Goal: Book appointment/travel/reservation

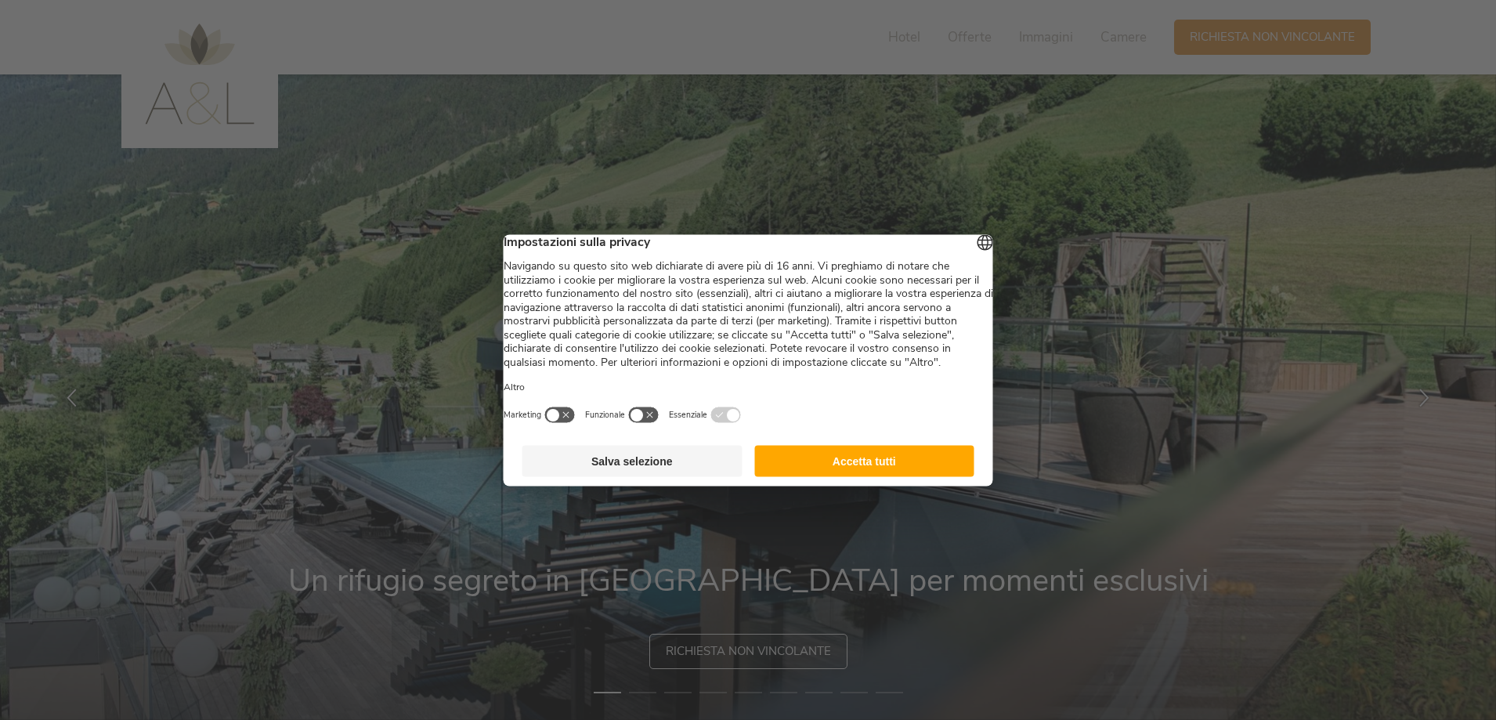
click at [631, 476] on button "Salva selezione" at bounding box center [632, 460] width 220 height 31
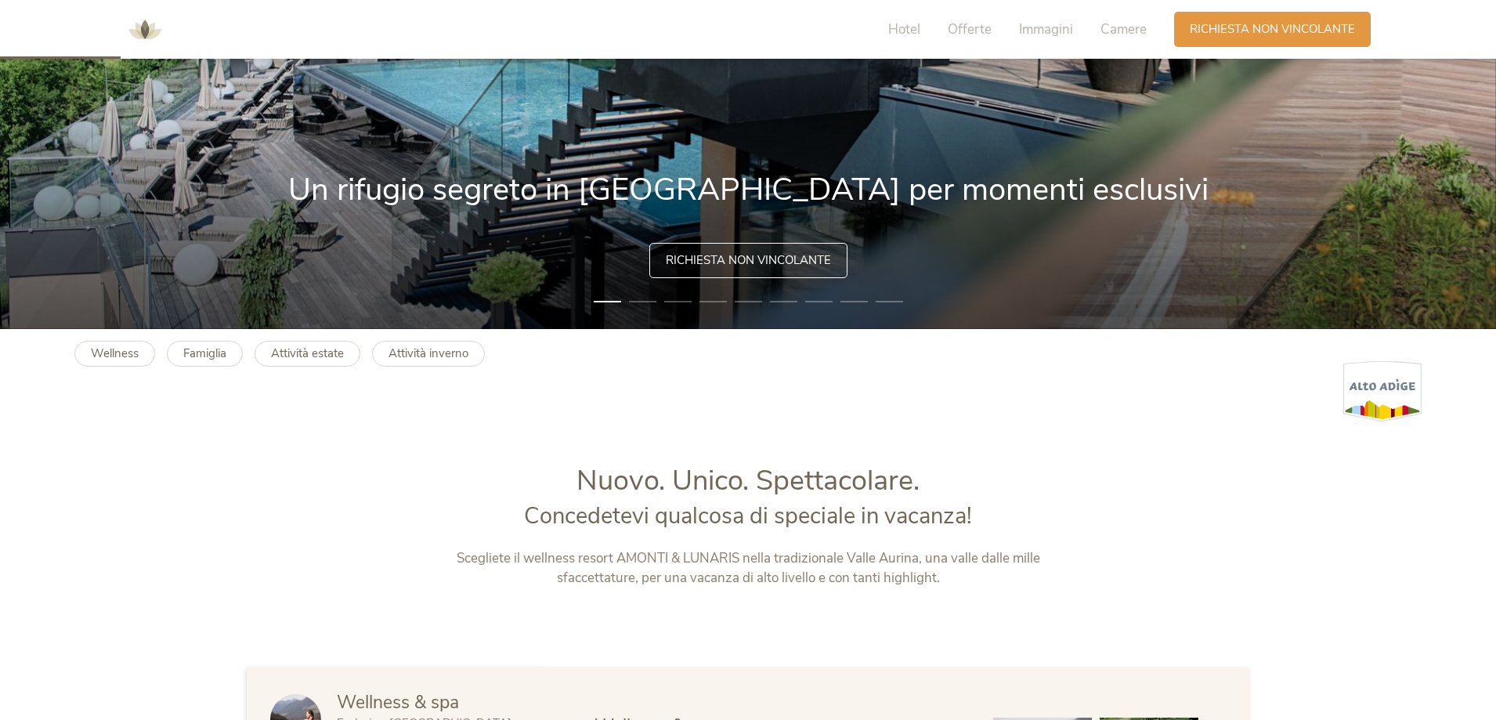
scroll to position [392, 0]
click at [183, 349] on b "Famiglia" at bounding box center [204, 353] width 43 height 16
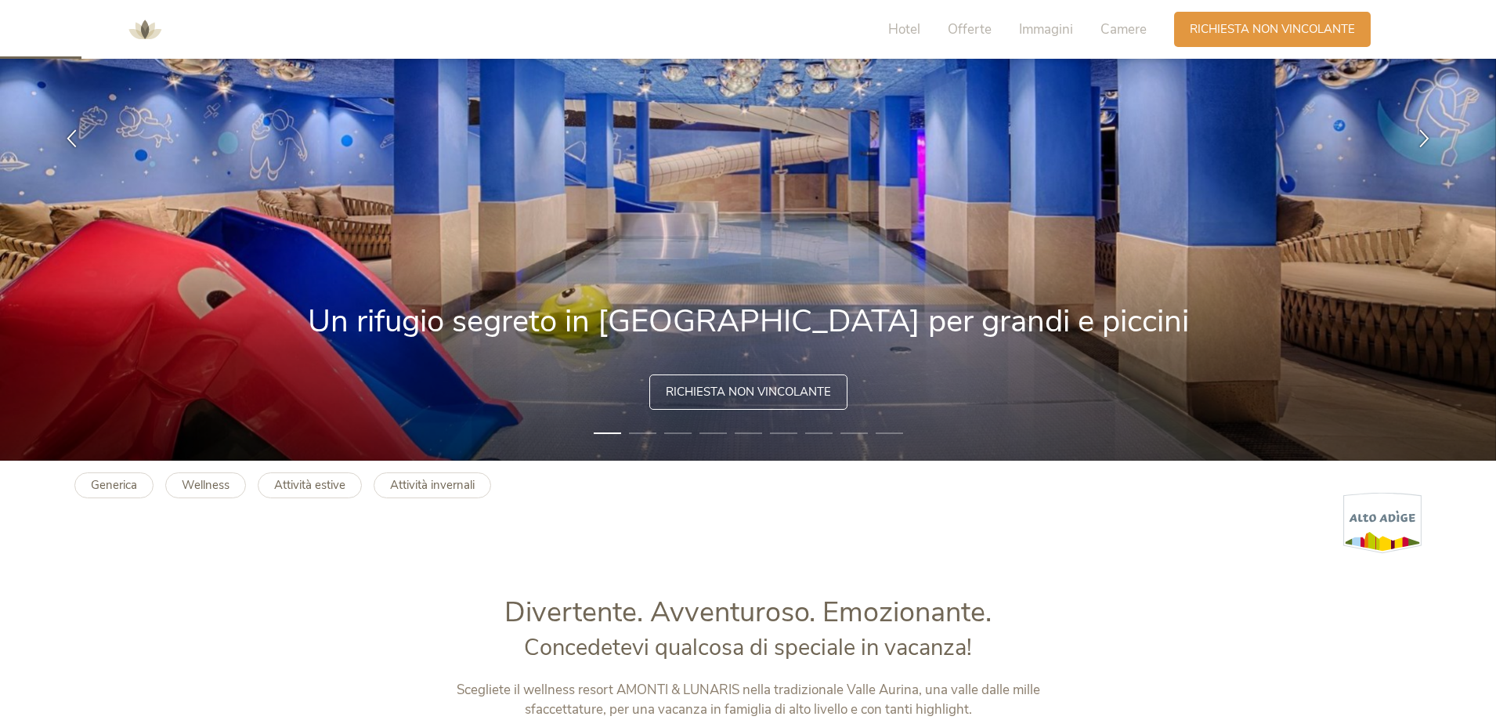
scroll to position [235, 0]
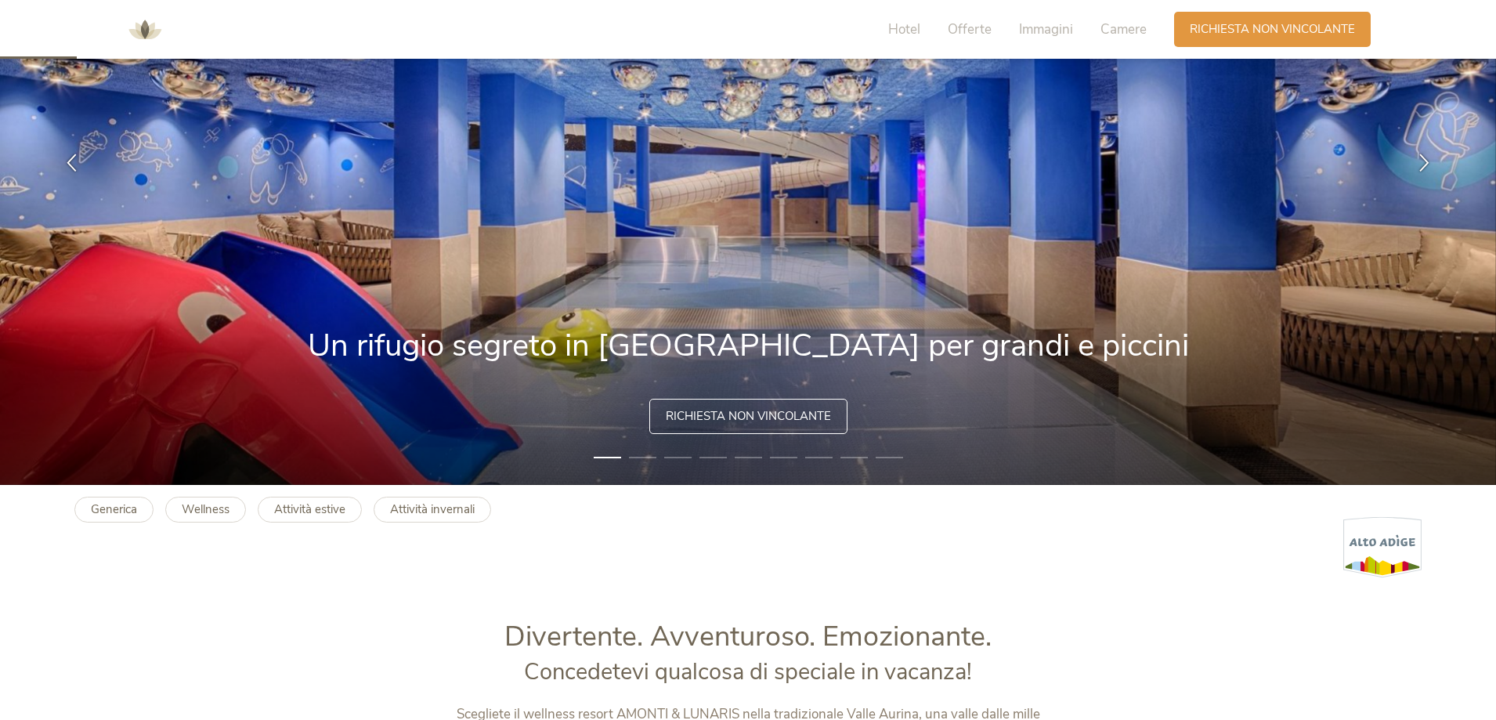
click at [644, 457] on li "2" at bounding box center [642, 458] width 27 height 16
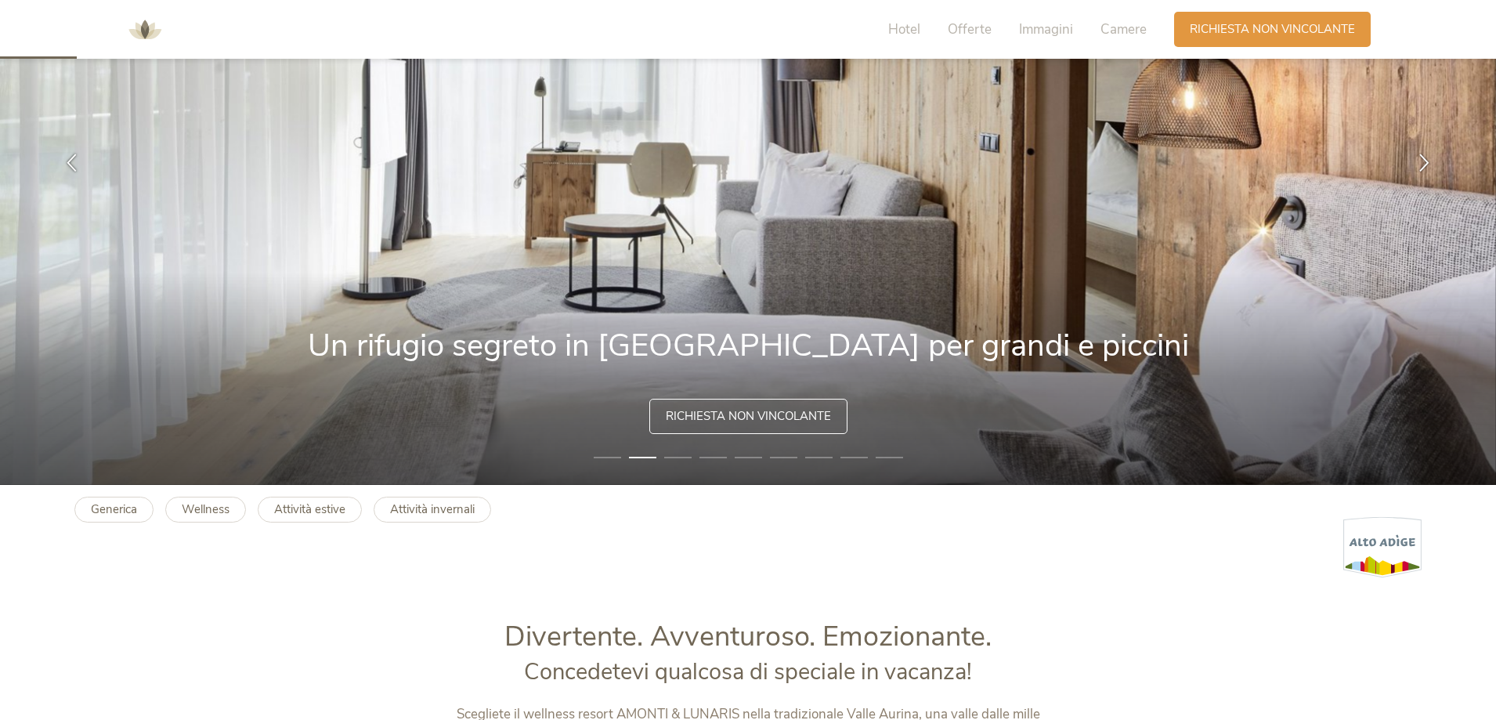
click at [707, 456] on li "4" at bounding box center [713, 458] width 27 height 16
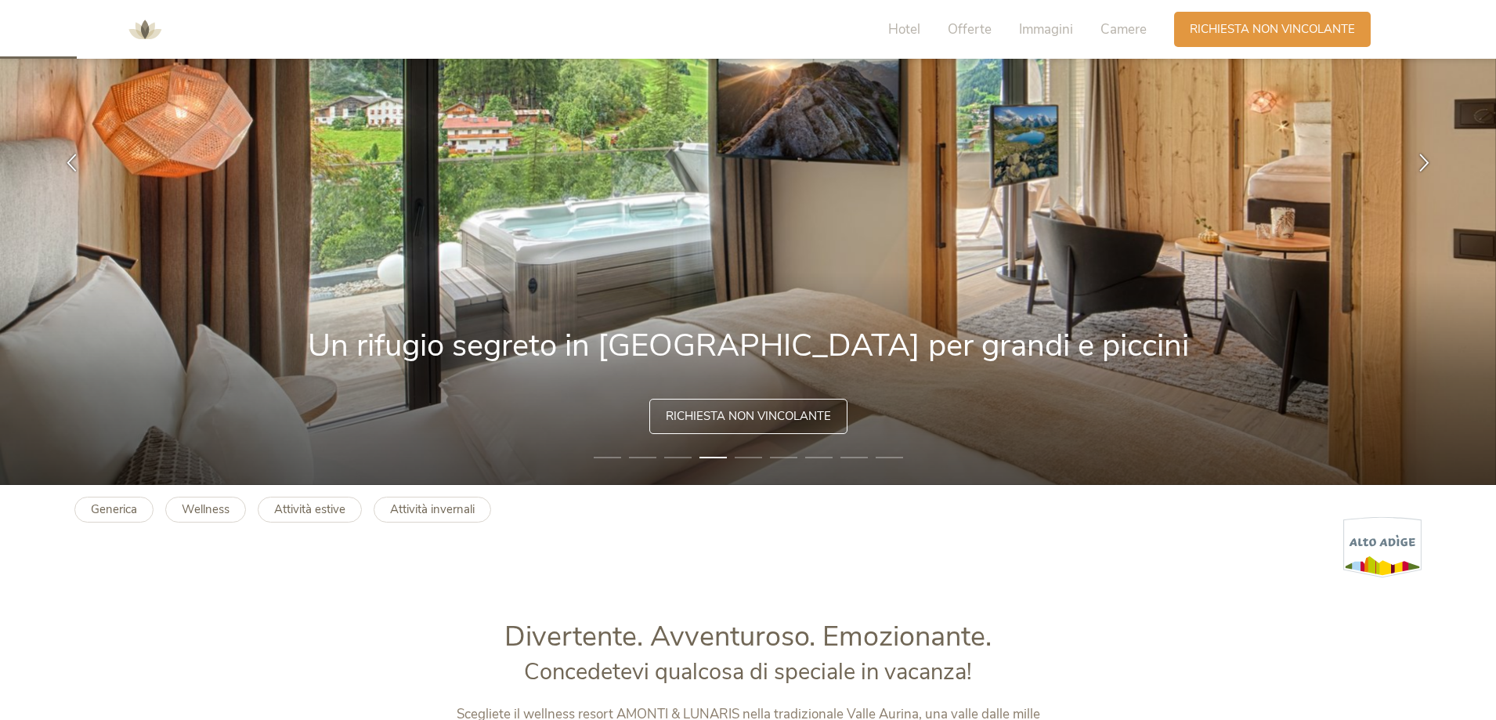
click at [745, 457] on li "5" at bounding box center [748, 458] width 27 height 16
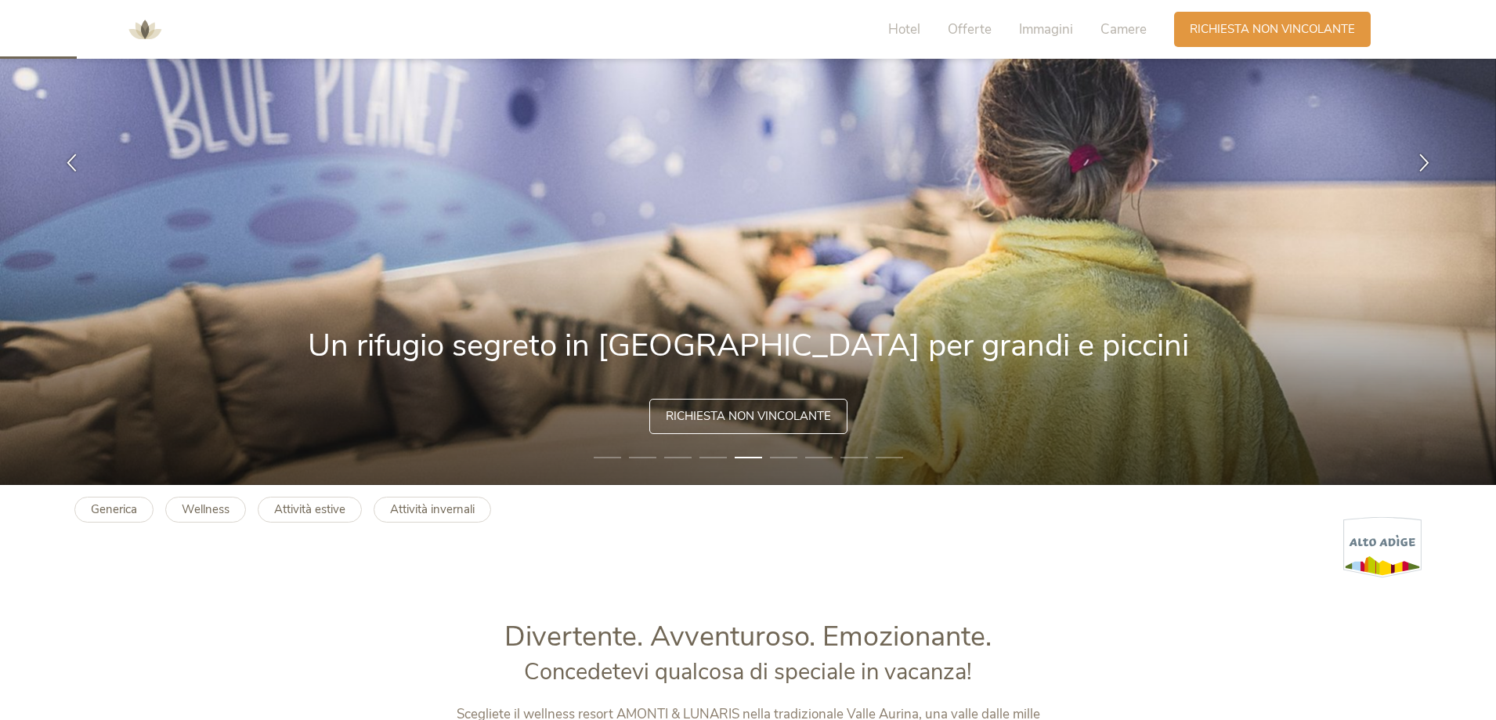
click at [784, 458] on li "6" at bounding box center [783, 458] width 27 height 16
click at [804, 454] on img at bounding box center [748, 161] width 1496 height 645
click at [807, 454] on li "7" at bounding box center [818, 458] width 27 height 16
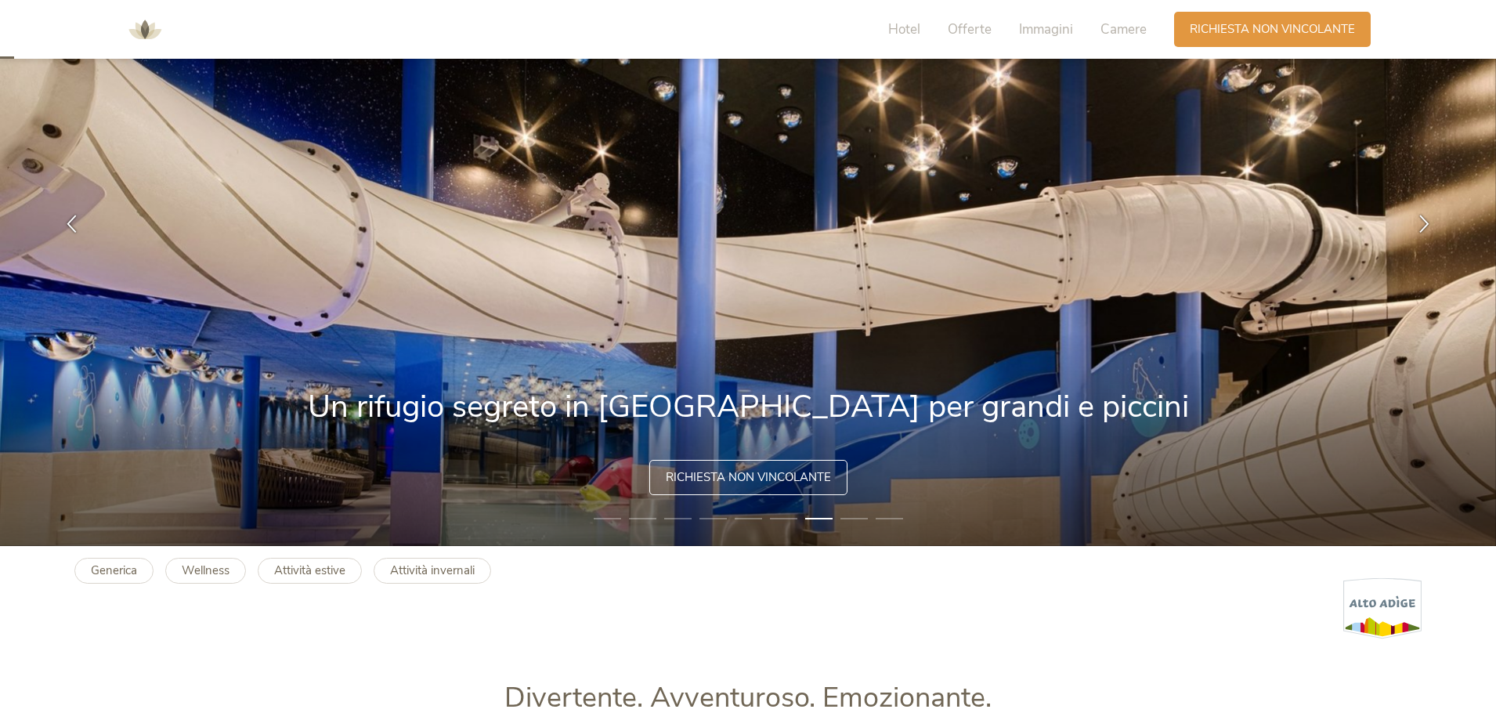
scroll to position [0, 0]
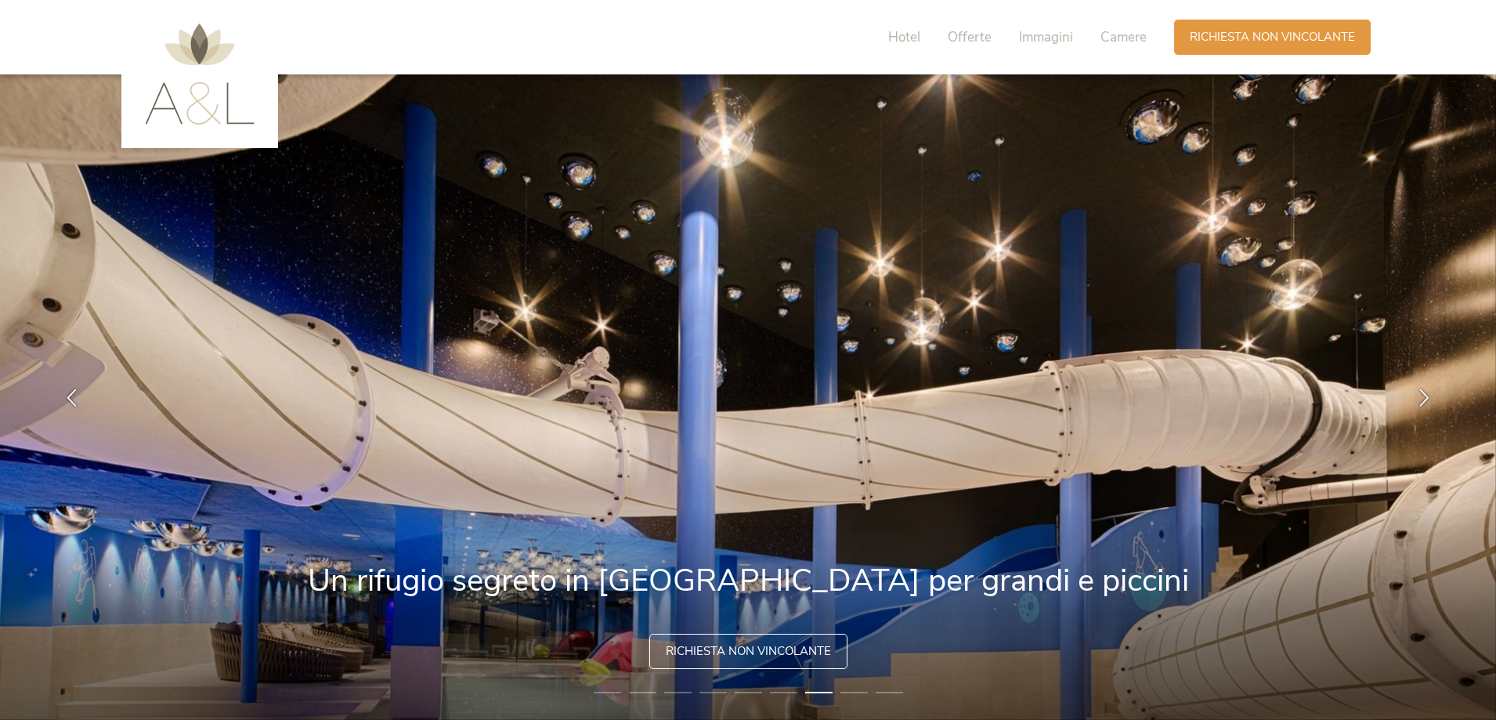
click at [851, 695] on li "8" at bounding box center [854, 693] width 27 height 16
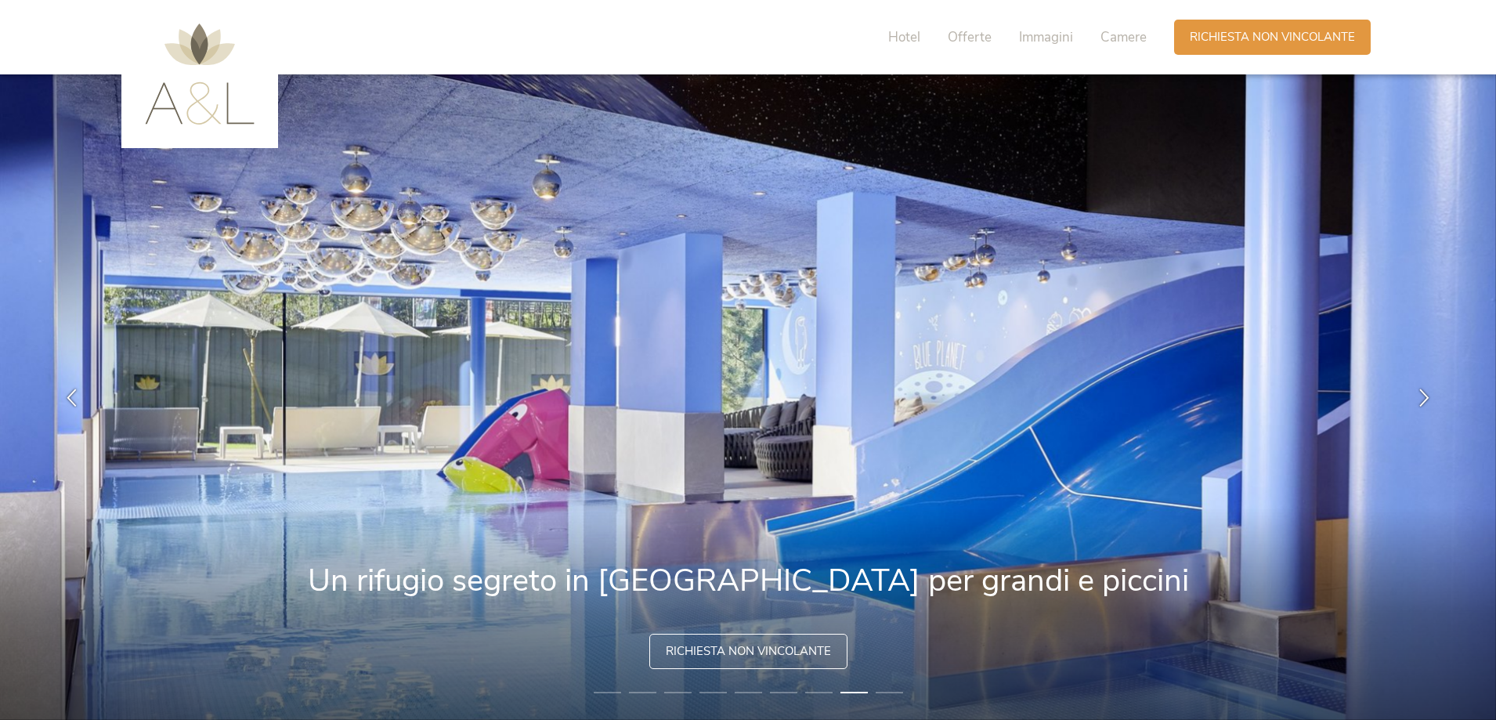
click at [900, 690] on li "9" at bounding box center [889, 693] width 27 height 16
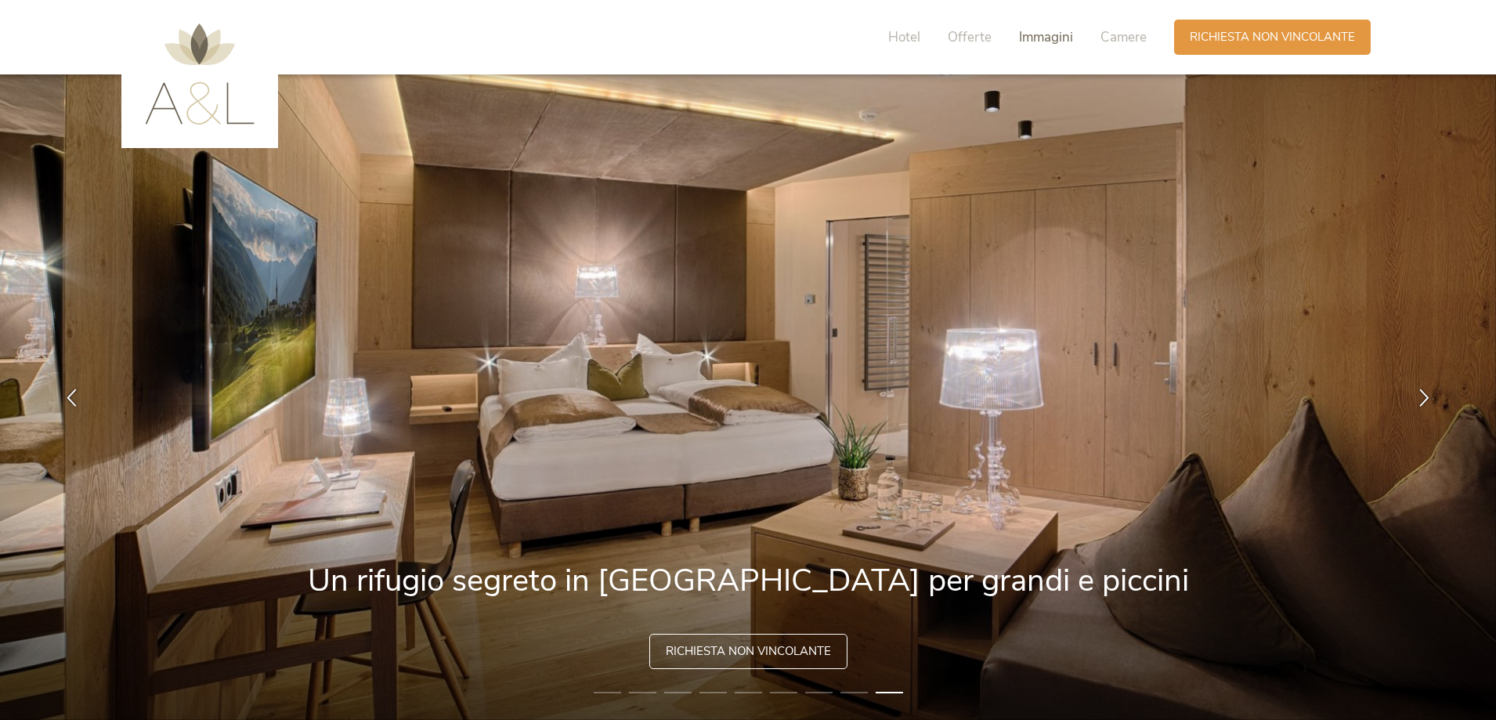
click at [1043, 35] on span "Immagini" at bounding box center [1046, 37] width 54 height 18
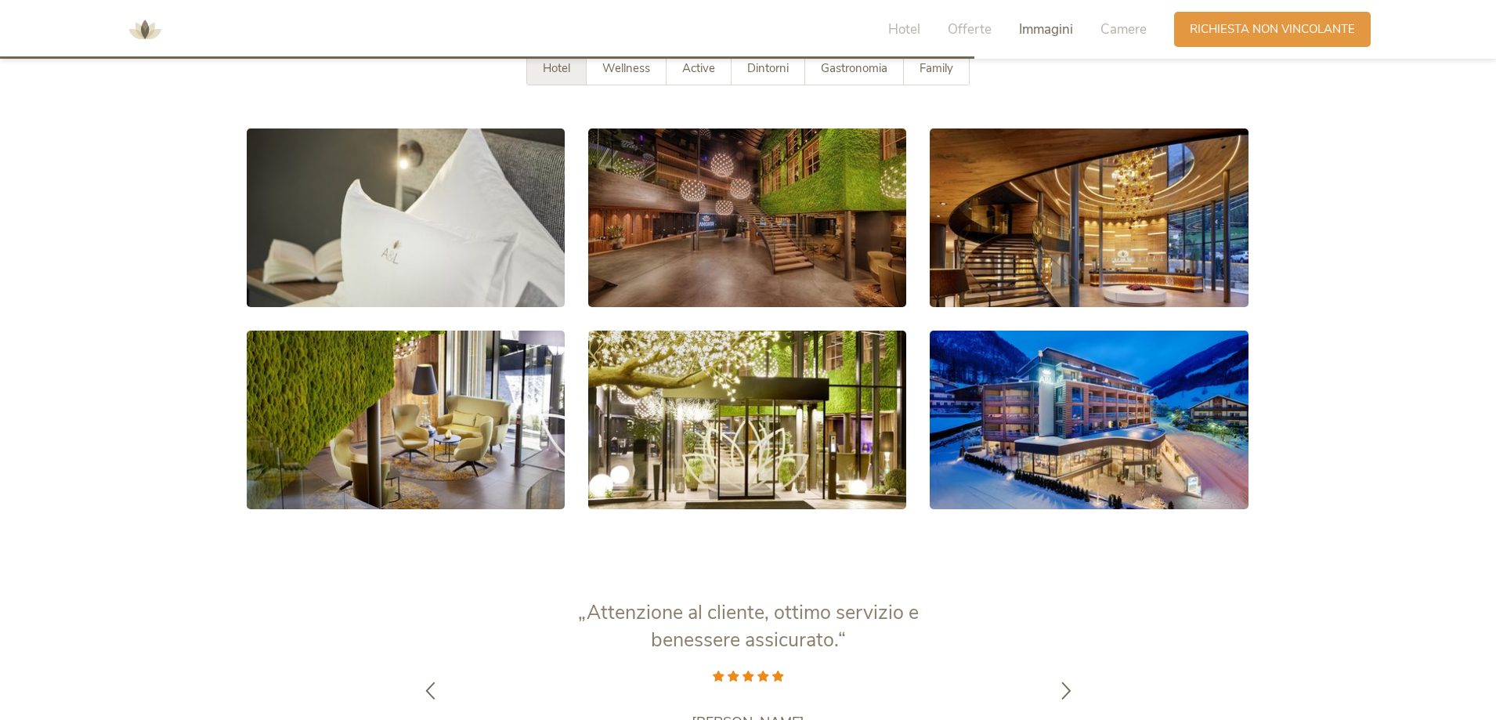
scroll to position [3183, 0]
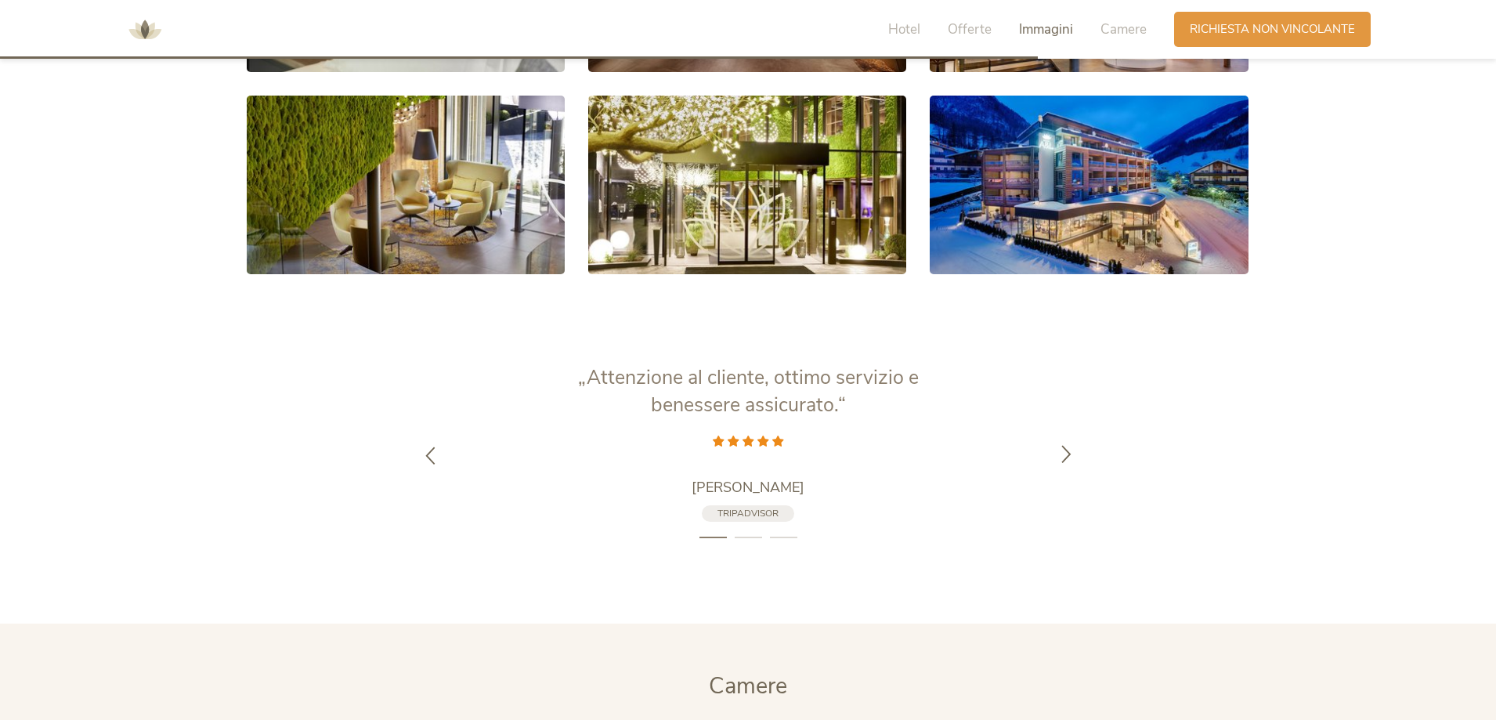
click at [1066, 448] on icon at bounding box center [1067, 453] width 18 height 18
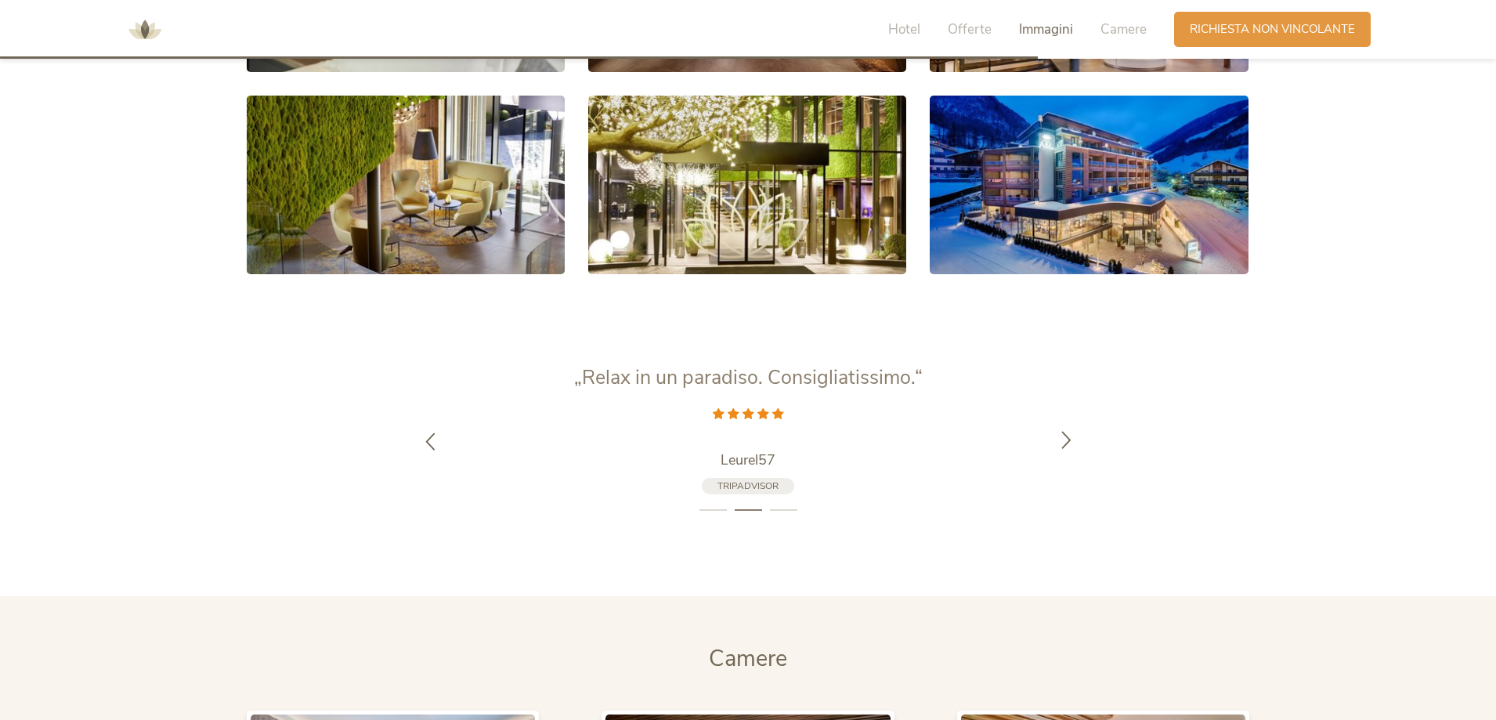
click at [1066, 448] on icon at bounding box center [1067, 440] width 18 height 18
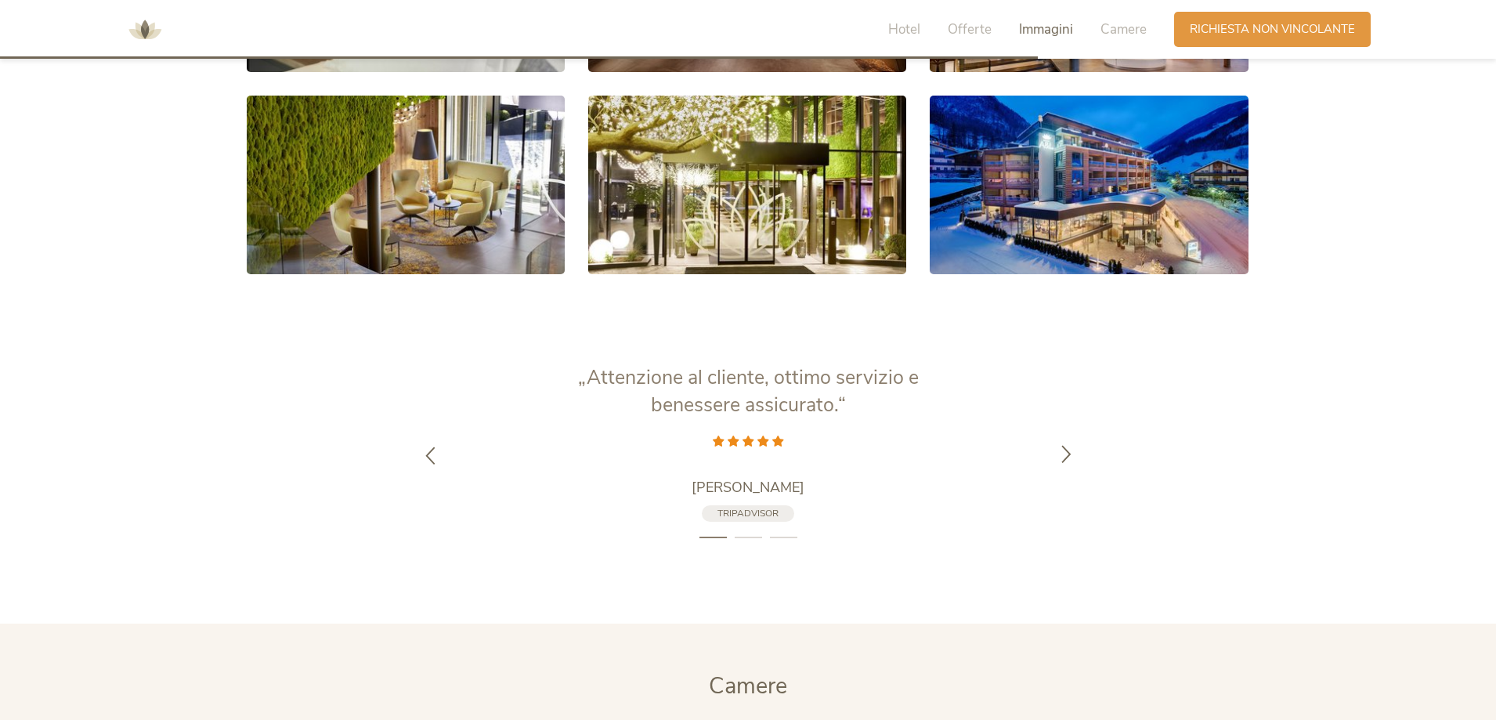
click at [1066, 448] on icon at bounding box center [1067, 453] width 18 height 18
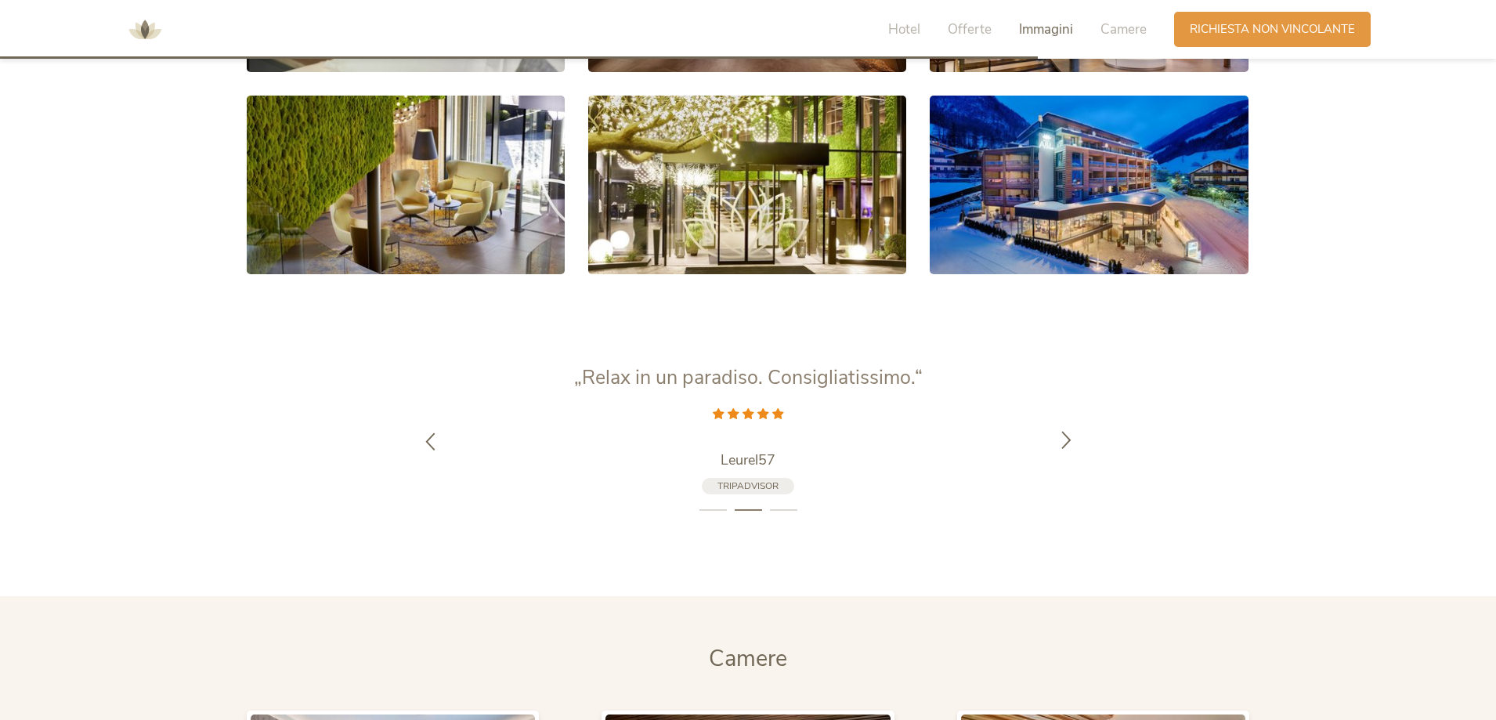
click at [1066, 448] on icon at bounding box center [1067, 440] width 18 height 18
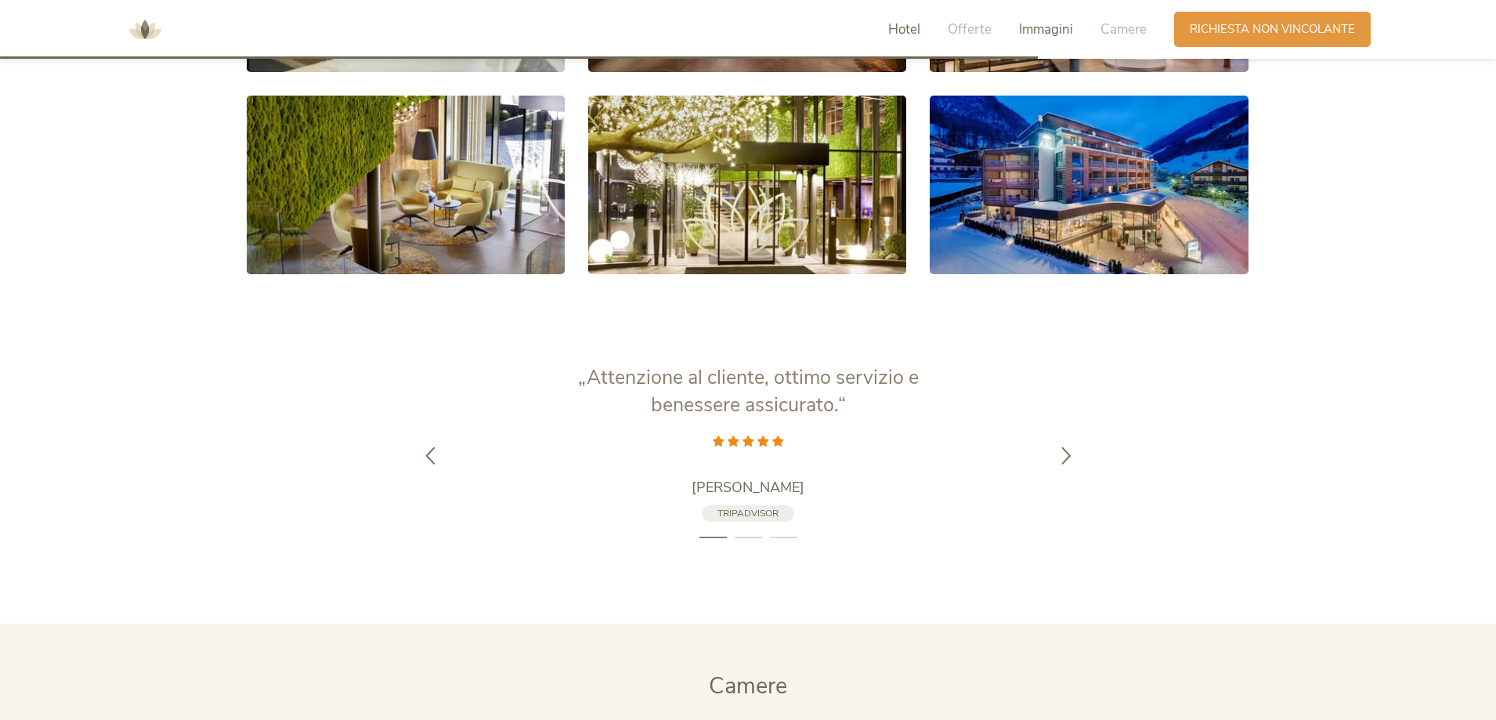
click at [916, 32] on span "Hotel" at bounding box center [904, 29] width 32 height 18
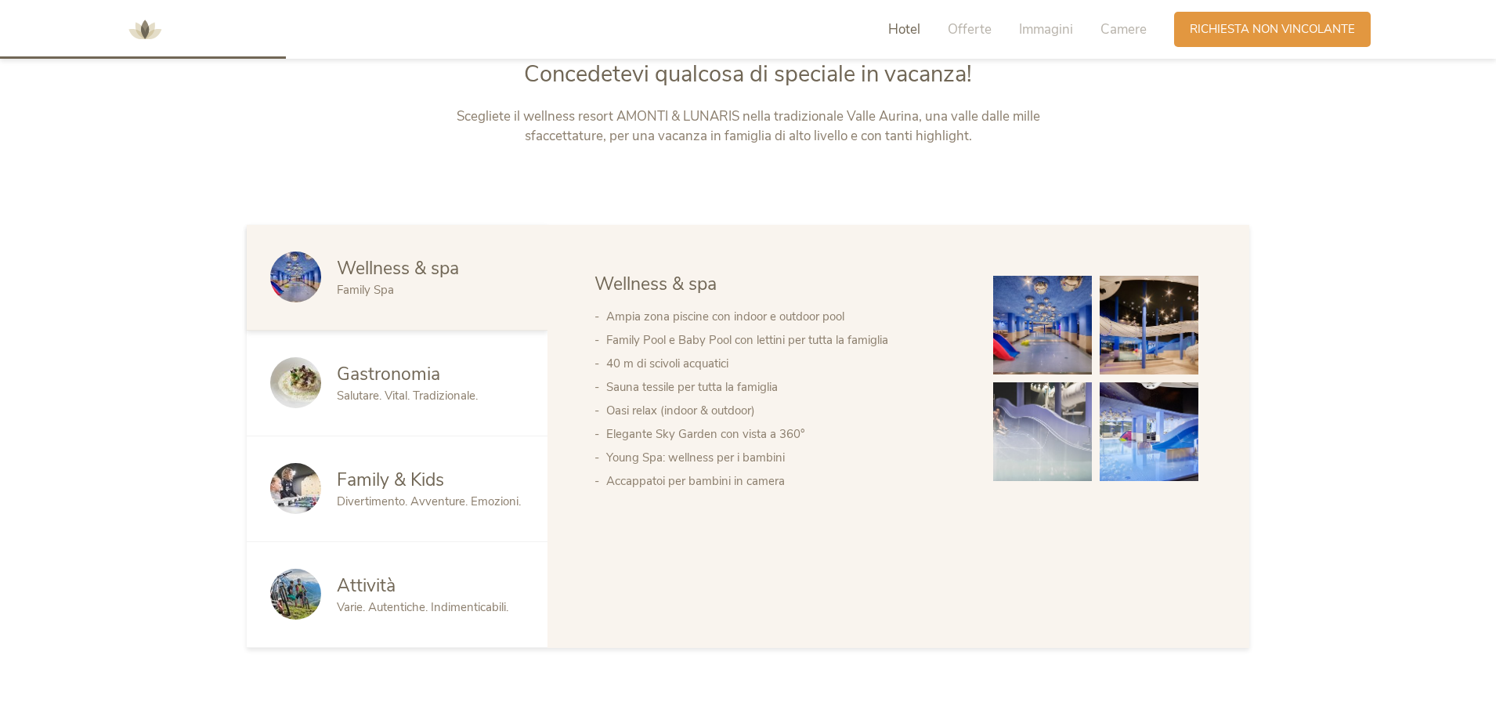
scroll to position [774, 0]
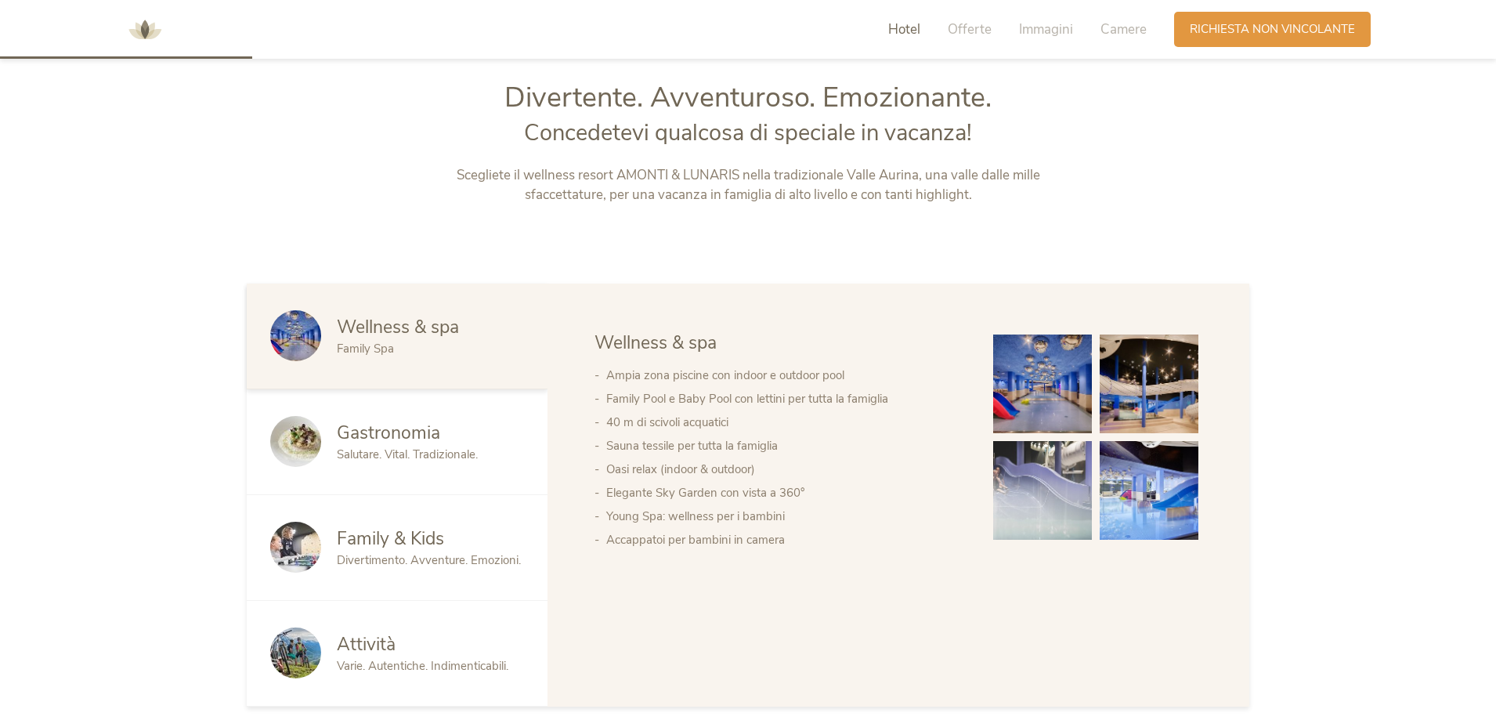
click at [415, 566] on span "Divertimento. Avventure. Emozioni." at bounding box center [429, 560] width 184 height 16
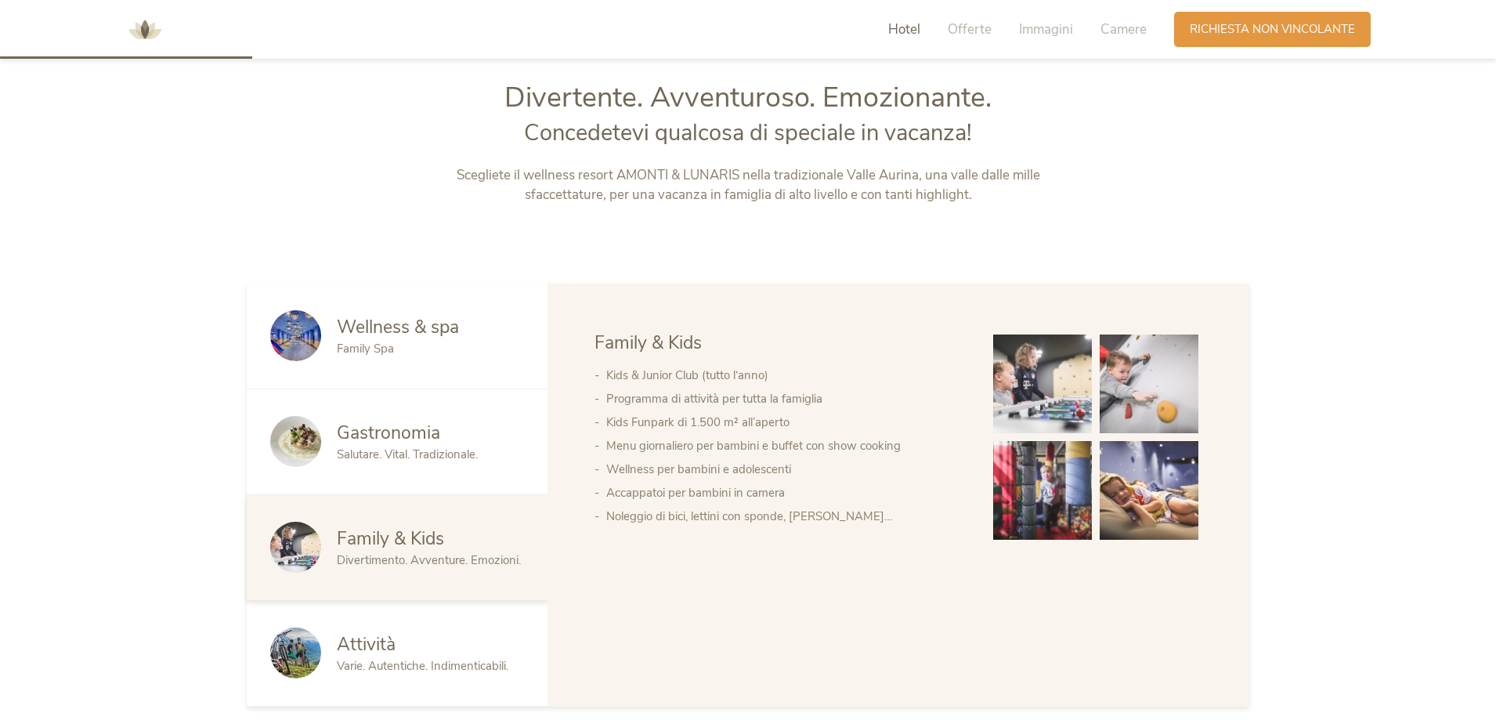
click at [1063, 388] on img at bounding box center [1042, 383] width 99 height 99
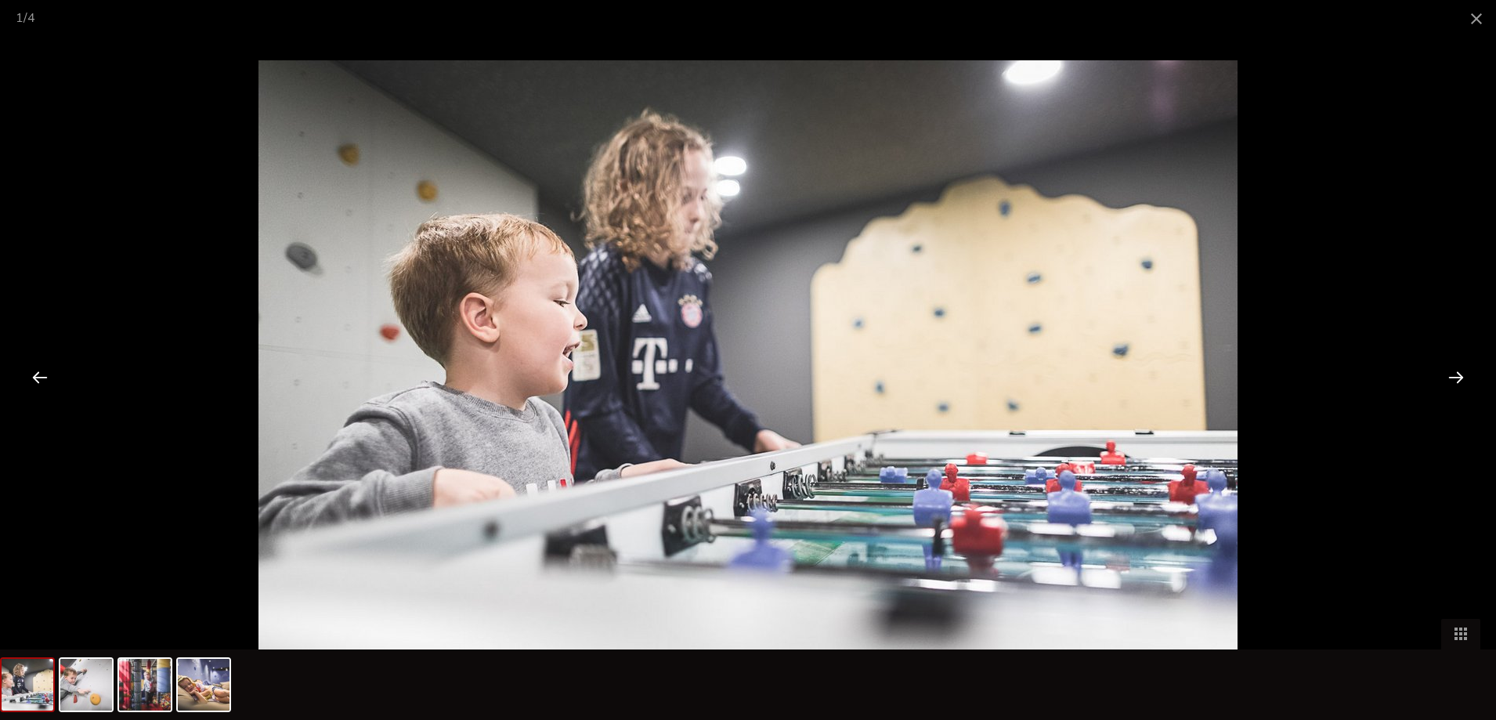
click at [1462, 374] on div at bounding box center [1456, 377] width 49 height 49
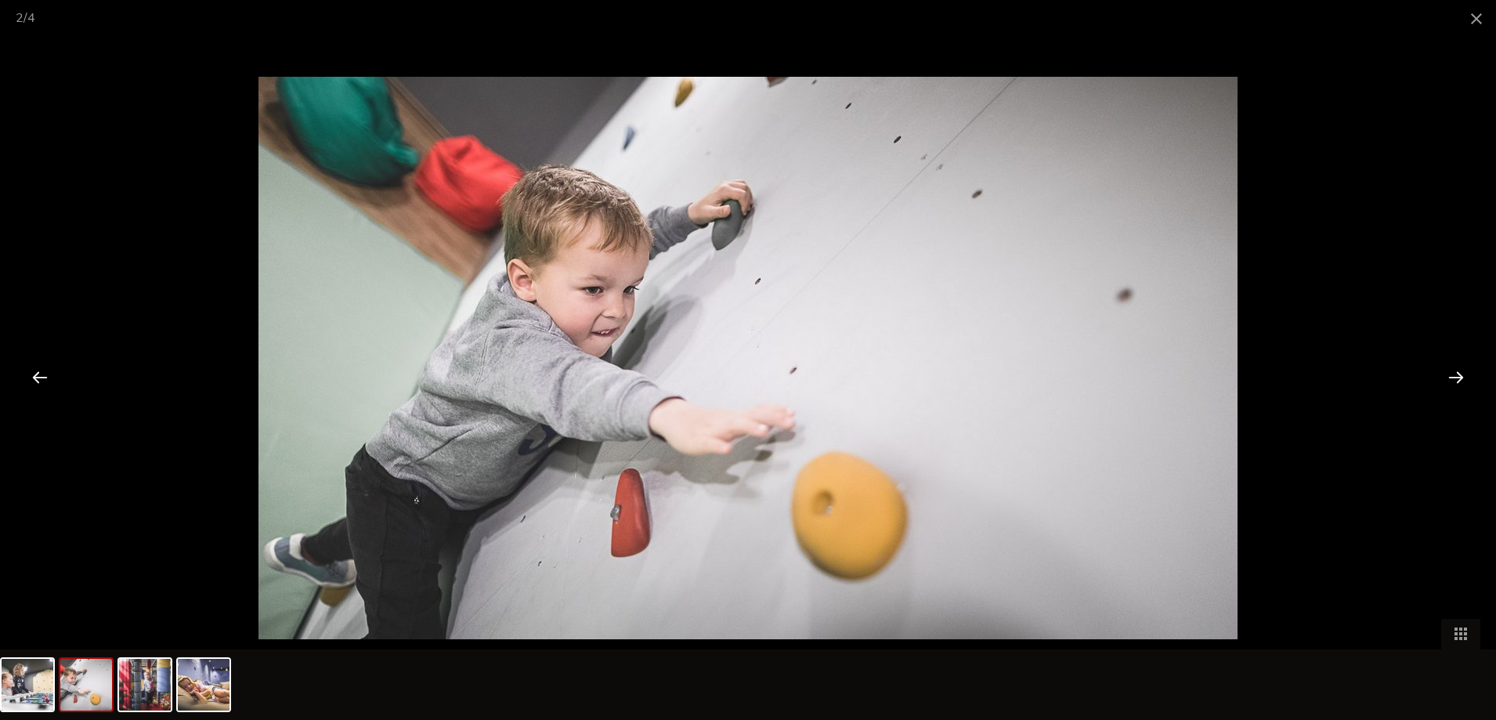
click at [1462, 374] on div at bounding box center [1456, 377] width 49 height 49
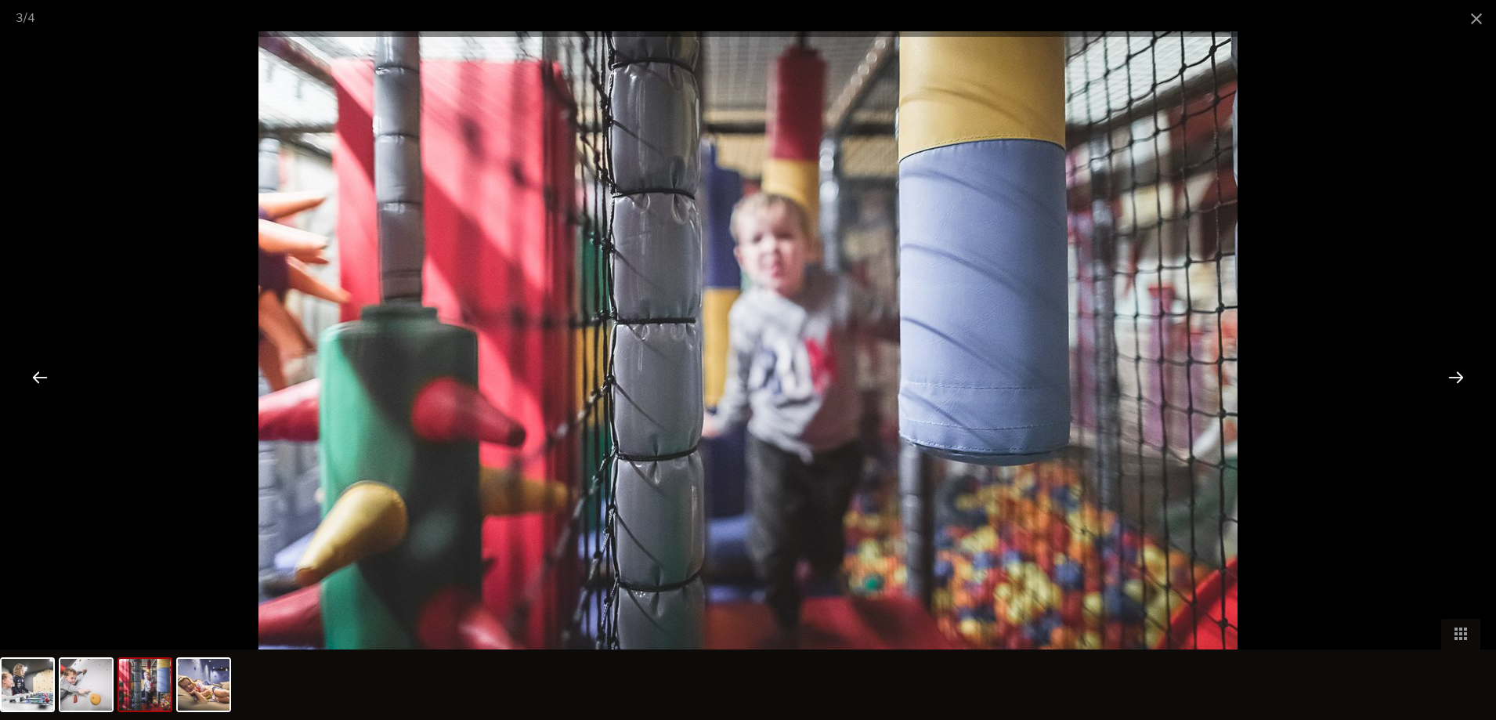
click at [1466, 375] on div at bounding box center [1456, 377] width 49 height 49
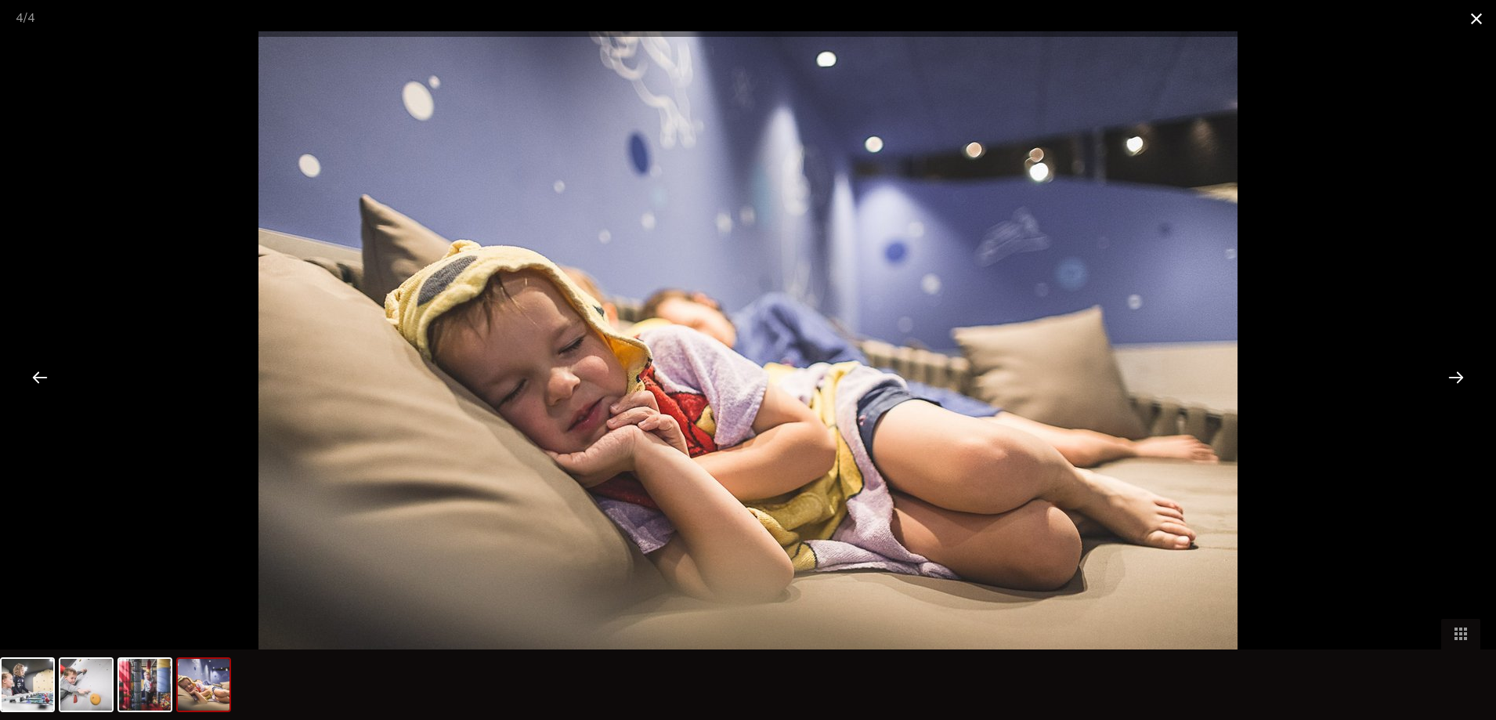
click at [1481, 11] on span at bounding box center [1476, 18] width 39 height 37
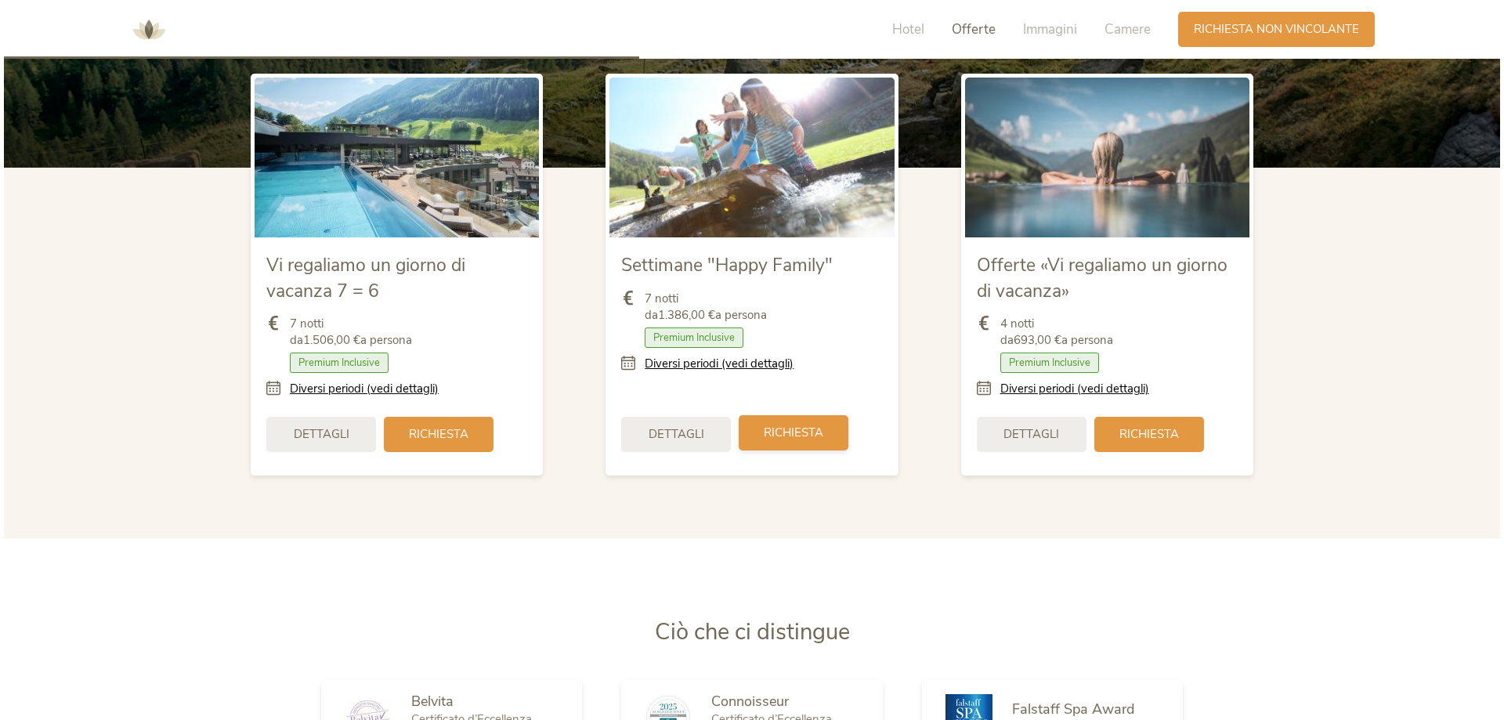
scroll to position [1949, 0]
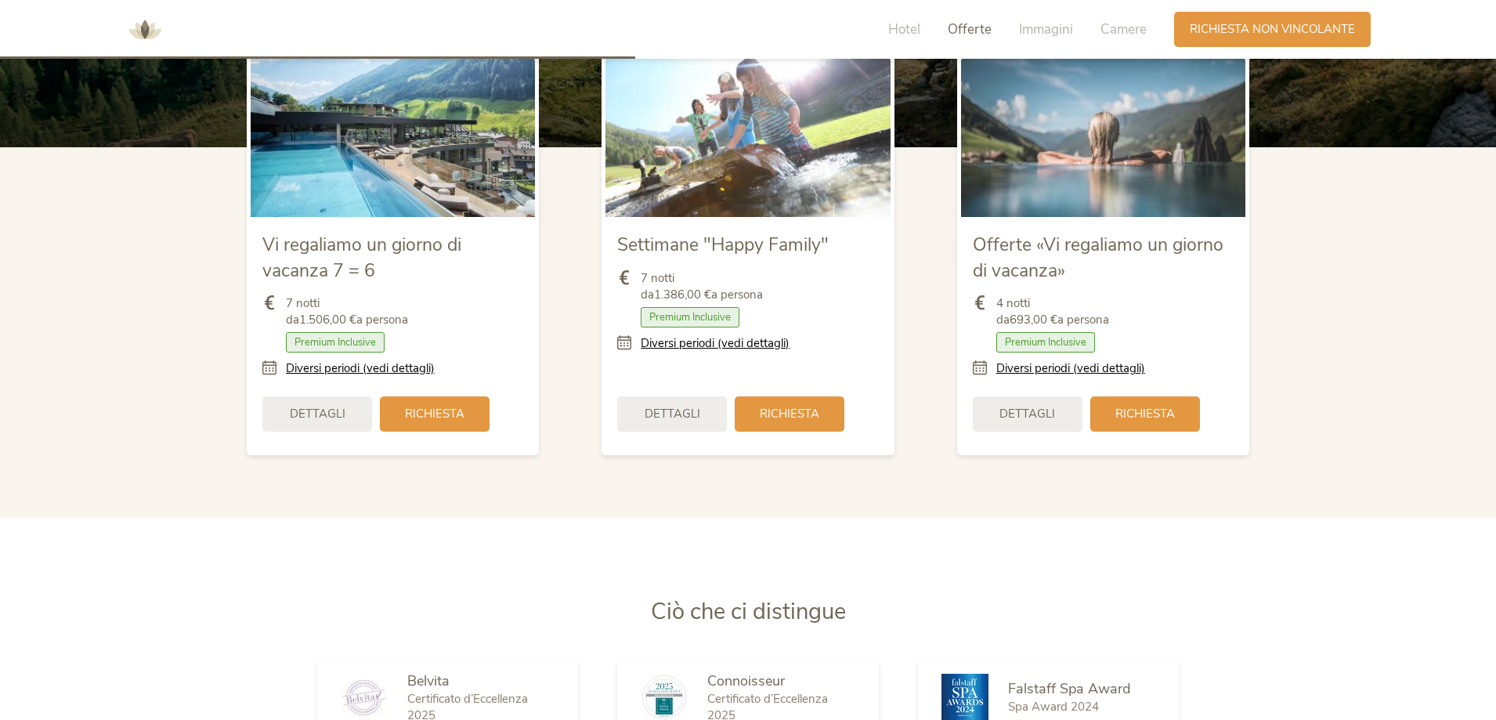
click at [771, 249] on span "Settimane "Happy Family"" at bounding box center [723, 245] width 212 height 24
click at [724, 345] on link "Diversi periodi (vedi dettagli)" at bounding box center [715, 343] width 149 height 16
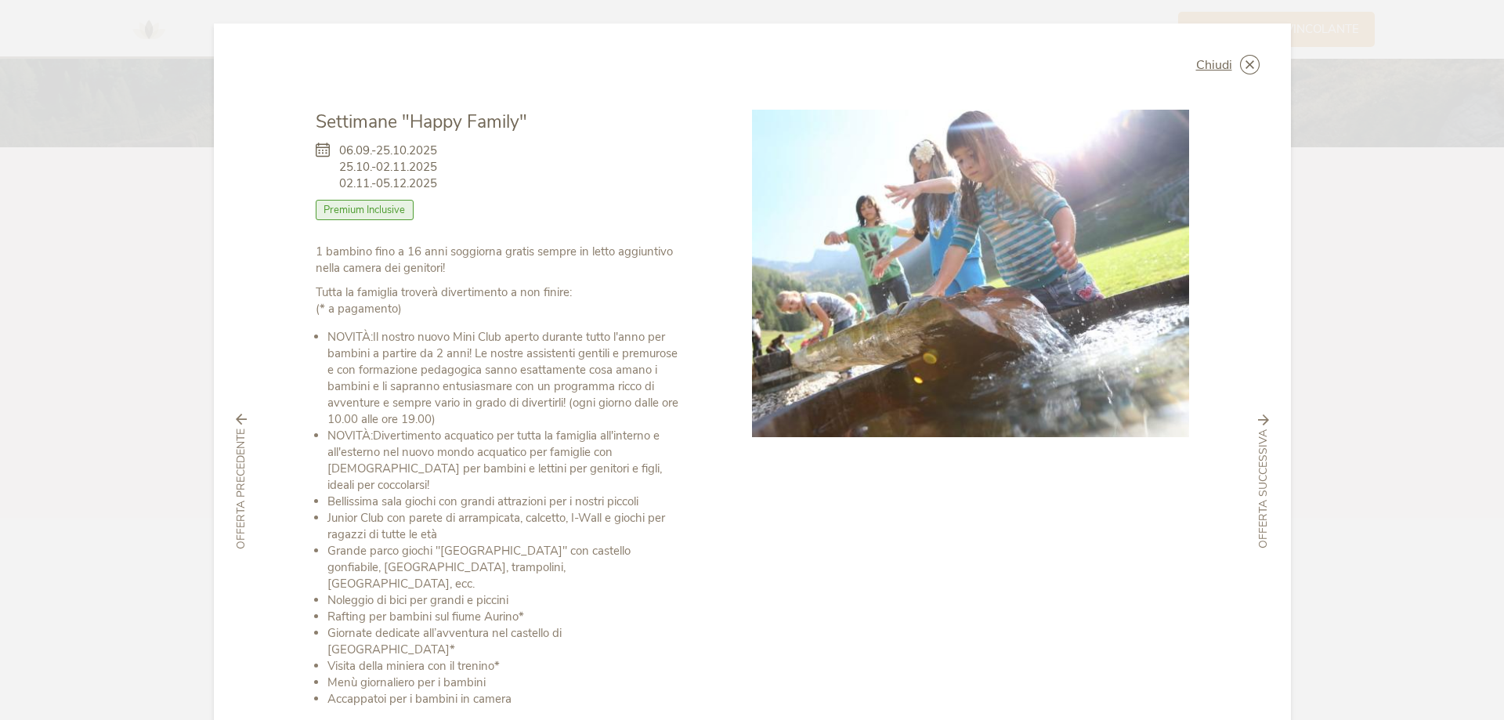
click at [372, 211] on span "Premium Inclusive" at bounding box center [365, 210] width 99 height 20
click at [1126, 551] on div at bounding box center [970, 494] width 437 height 768
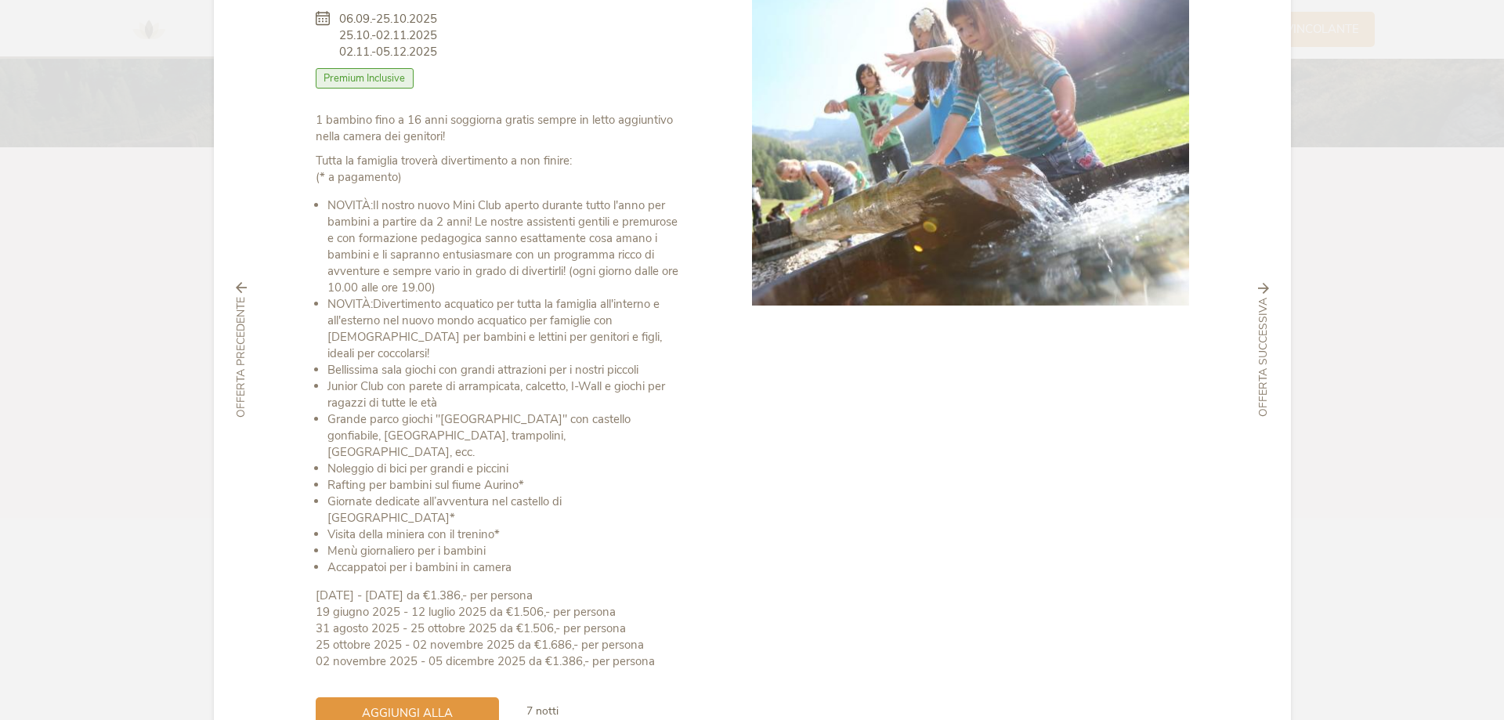
scroll to position [157, 0]
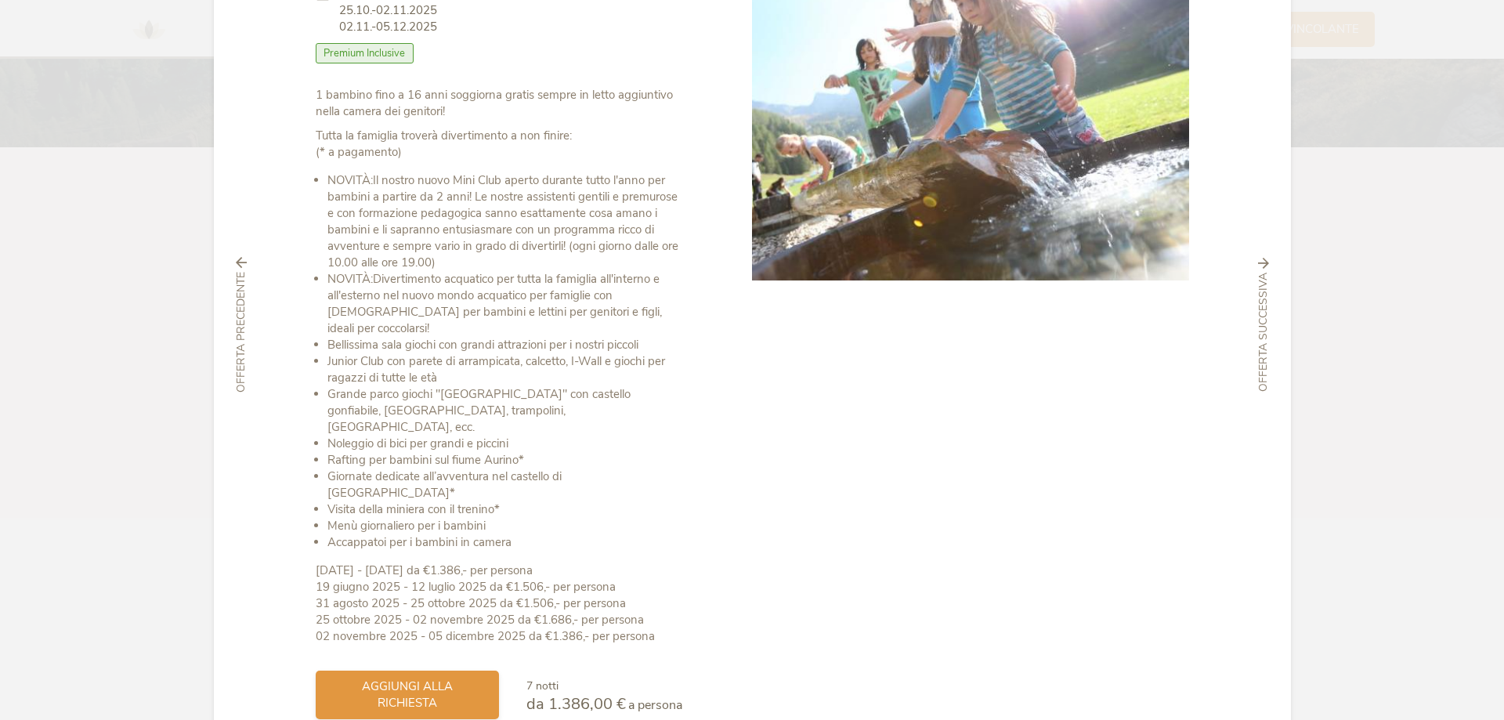
click at [440, 678] on span "aggiungi alla richiesta" at bounding box center [407, 694] width 152 height 33
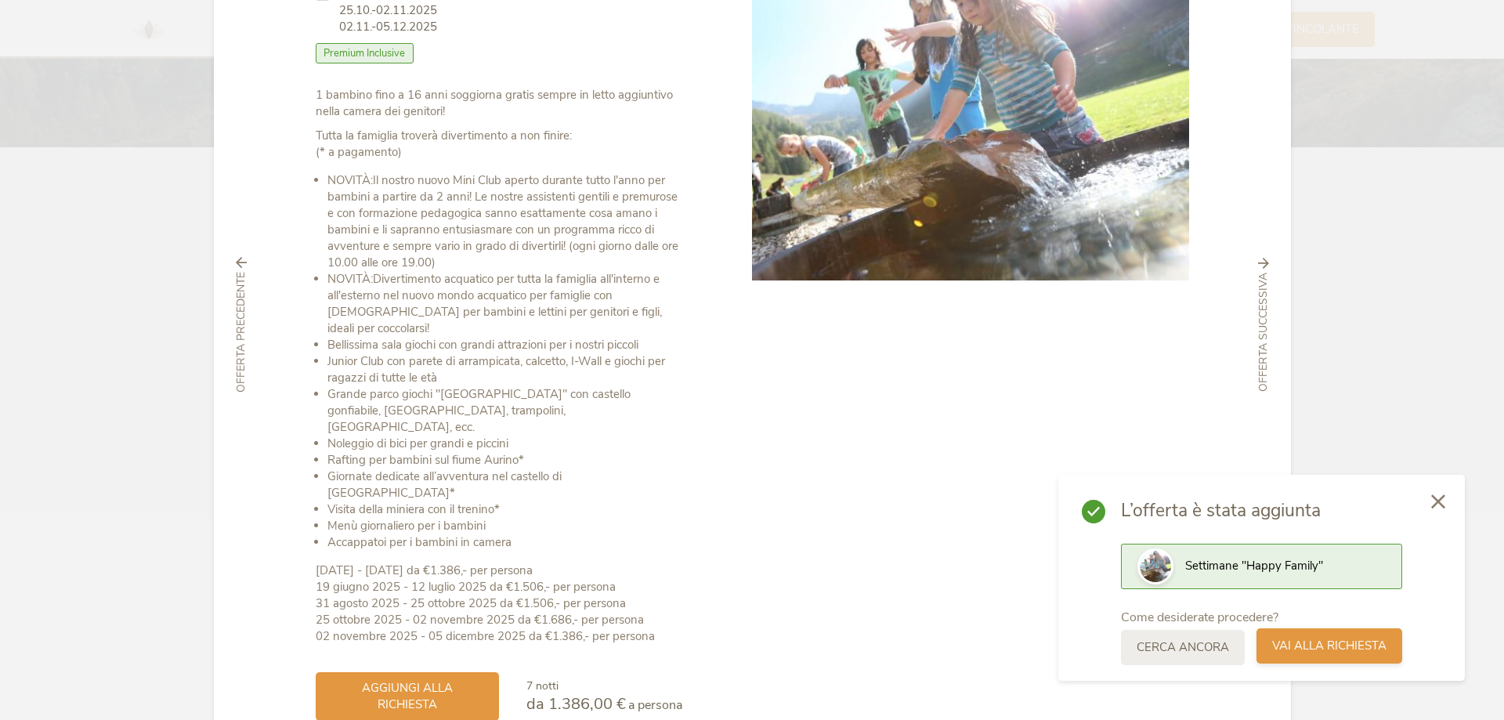
click at [1319, 645] on span "Vai alla richiesta" at bounding box center [1329, 646] width 114 height 16
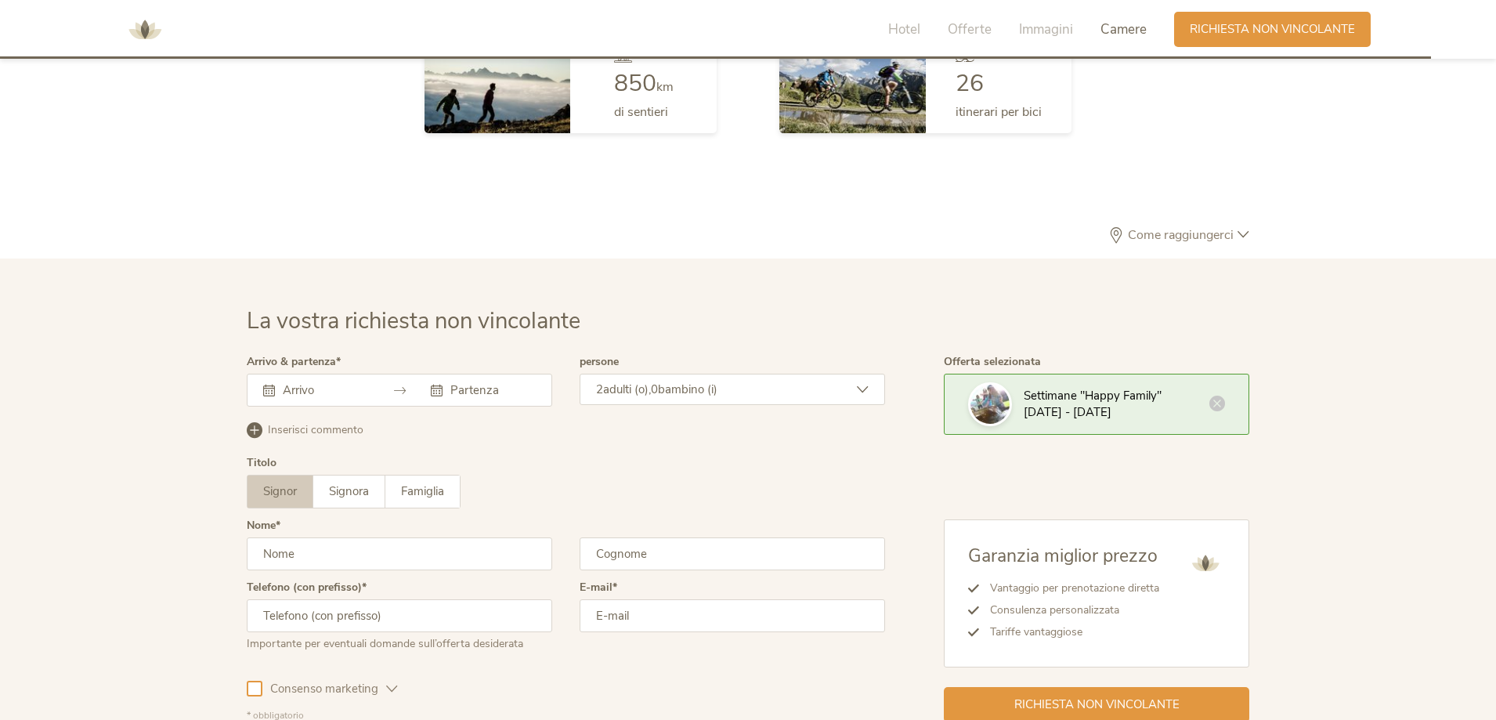
scroll to position [4588, 0]
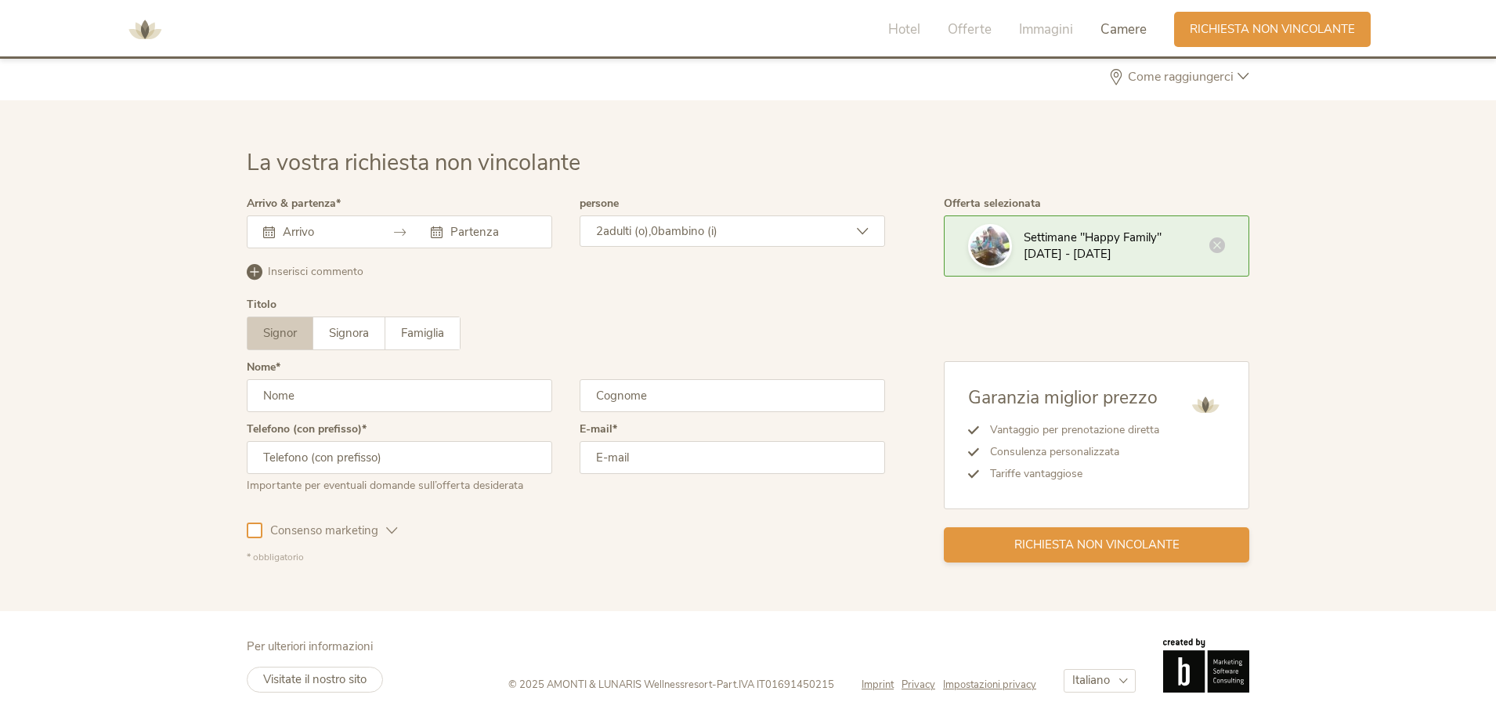
click at [1155, 551] on span "Richiesta non vincolante" at bounding box center [1096, 545] width 165 height 16
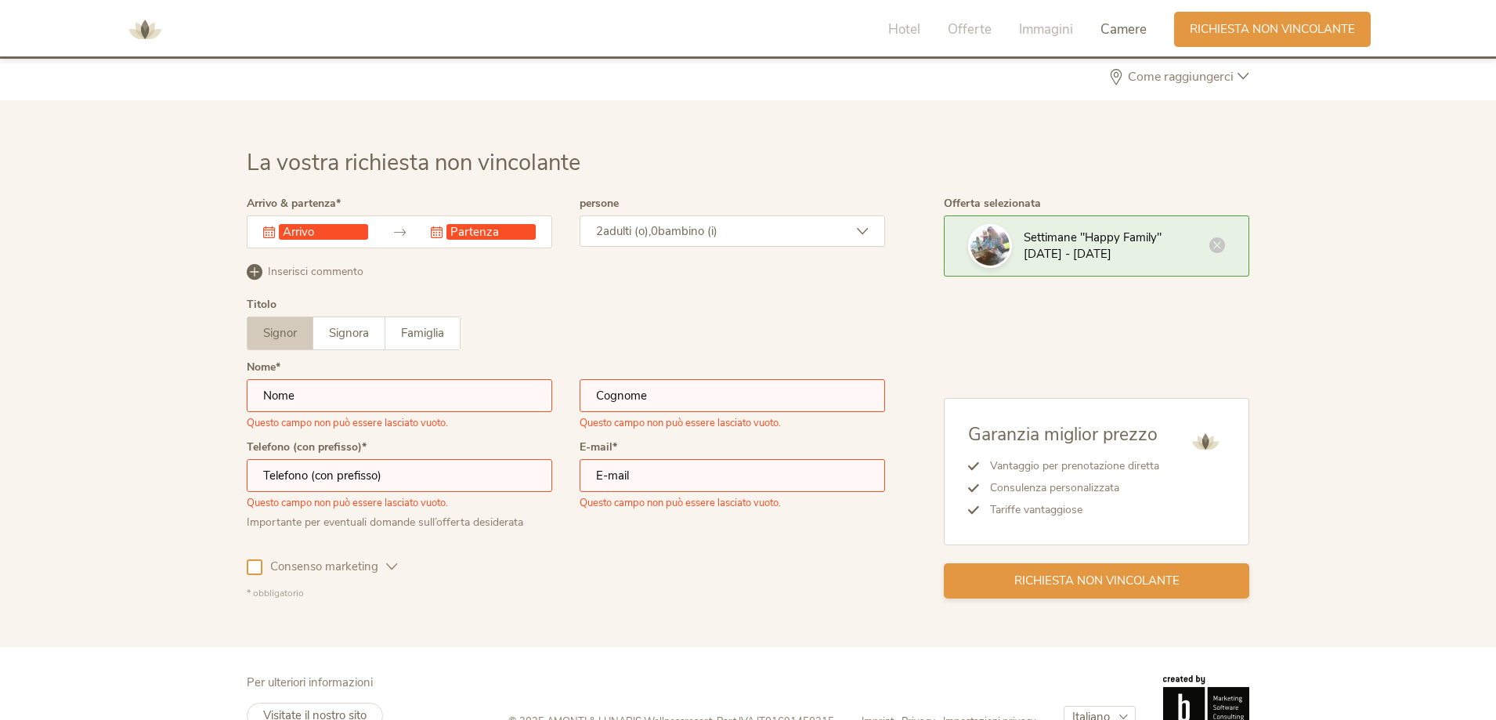
scroll to position [4624, 0]
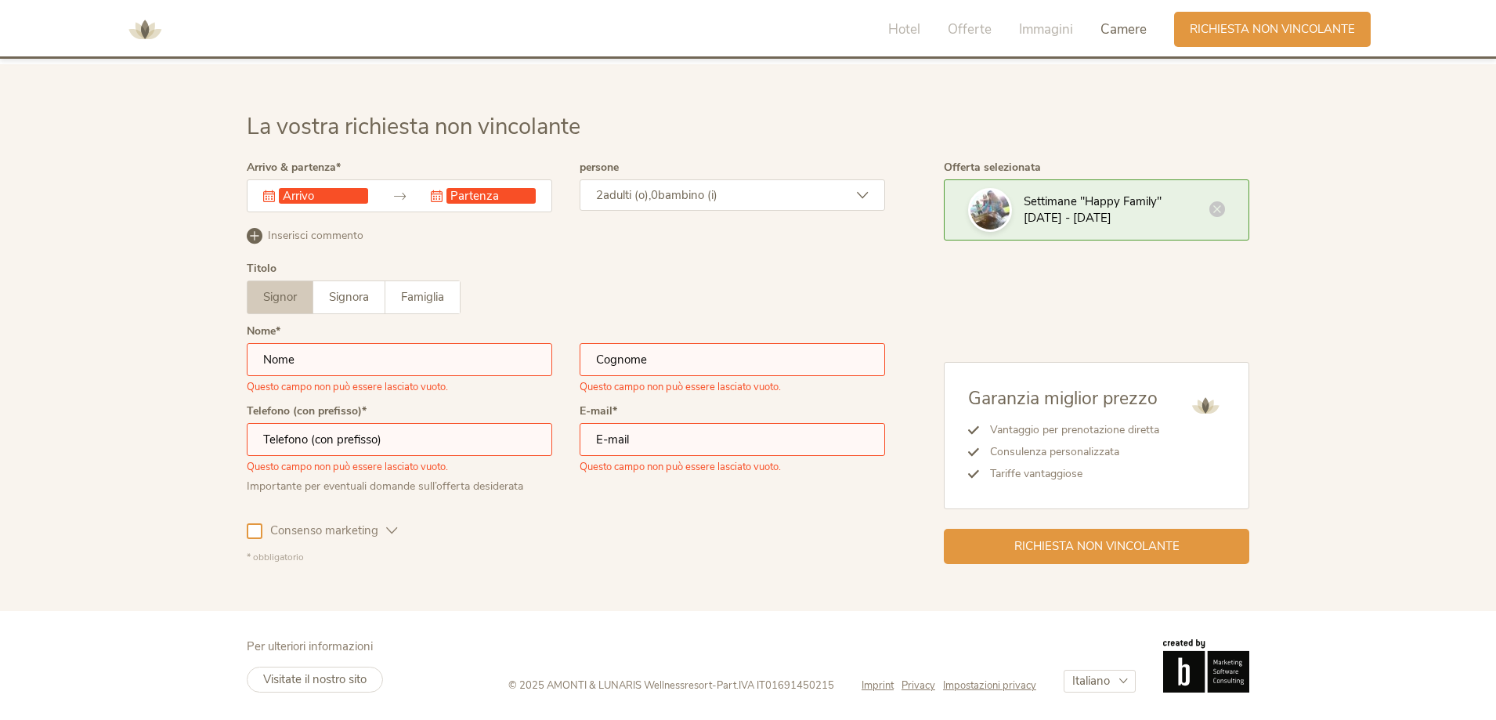
click at [342, 194] on input "text" at bounding box center [323, 196] width 89 height 16
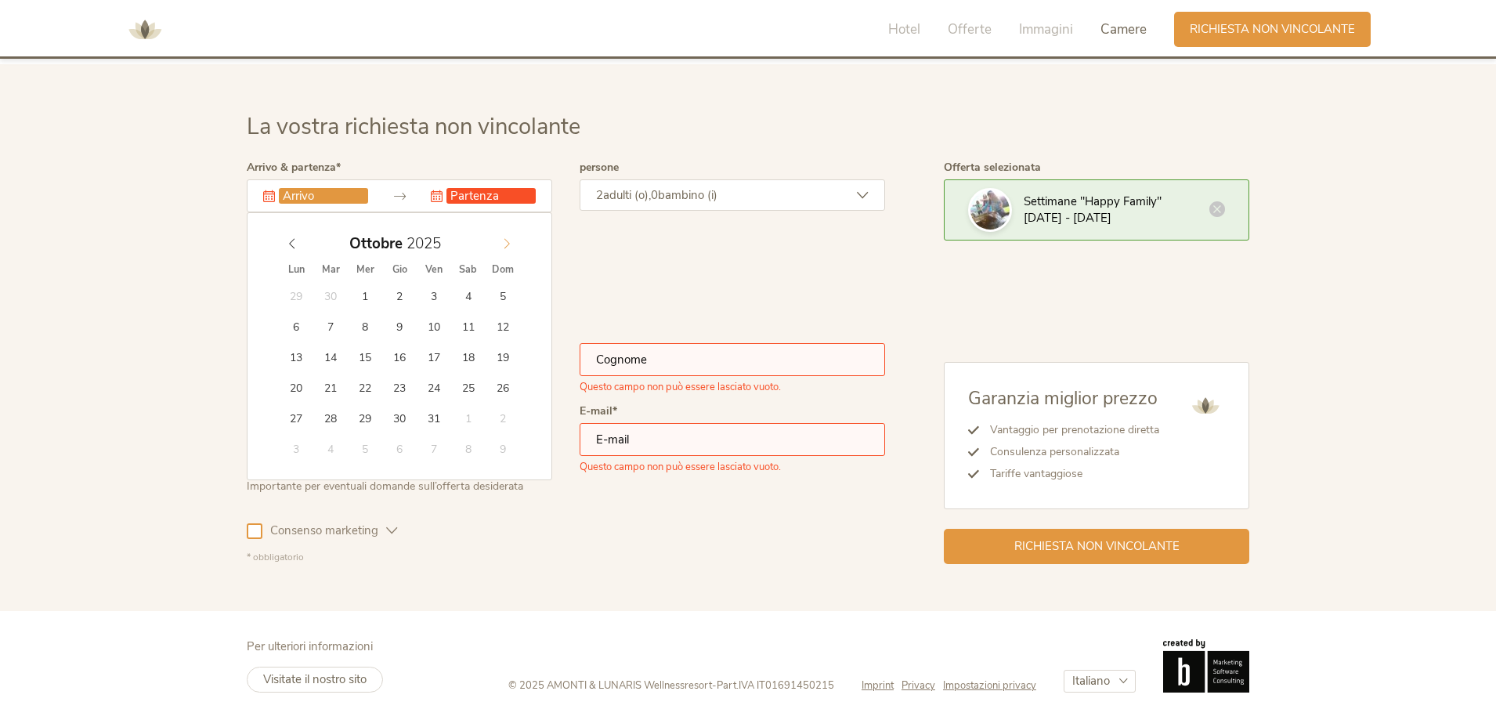
click at [501, 245] on icon at bounding box center [506, 243] width 11 height 11
click at [295, 239] on icon at bounding box center [292, 243] width 11 height 11
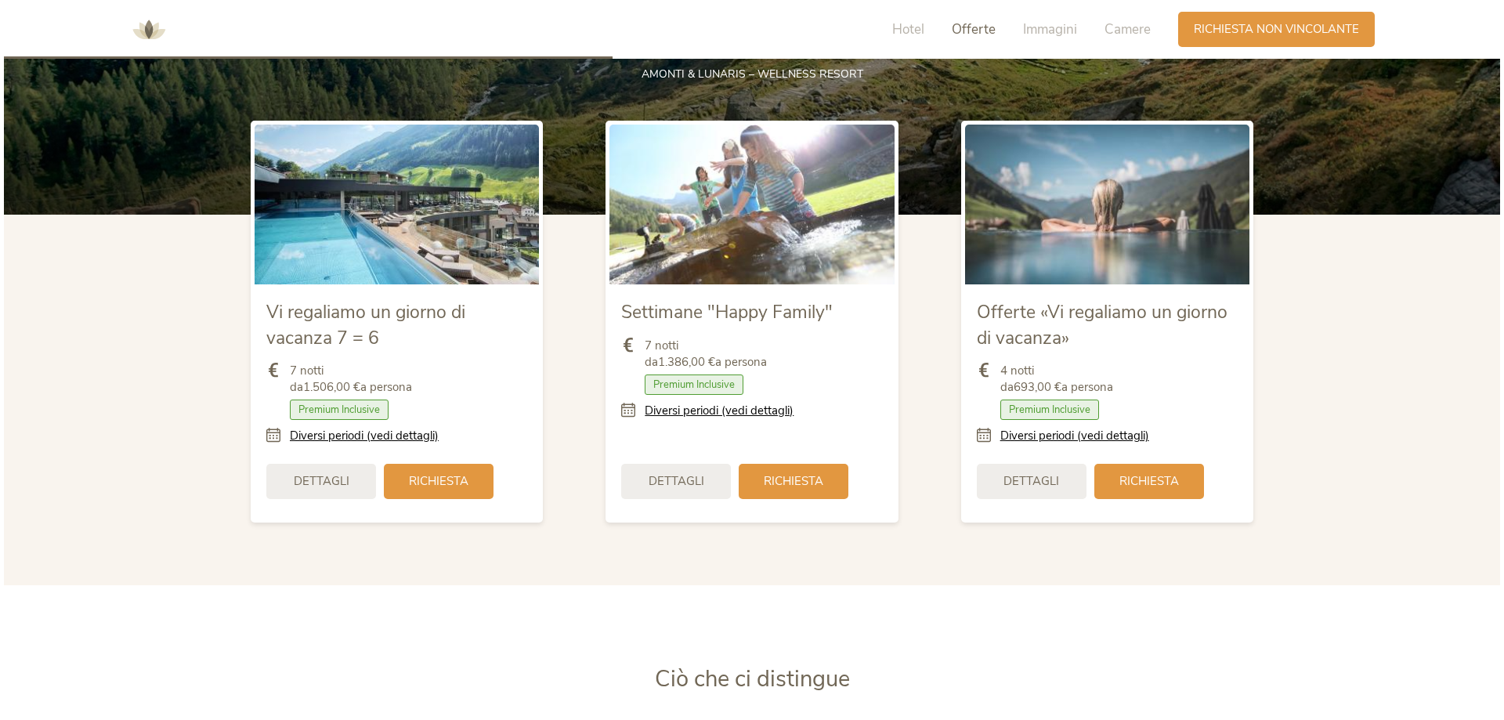
scroll to position [1882, 0]
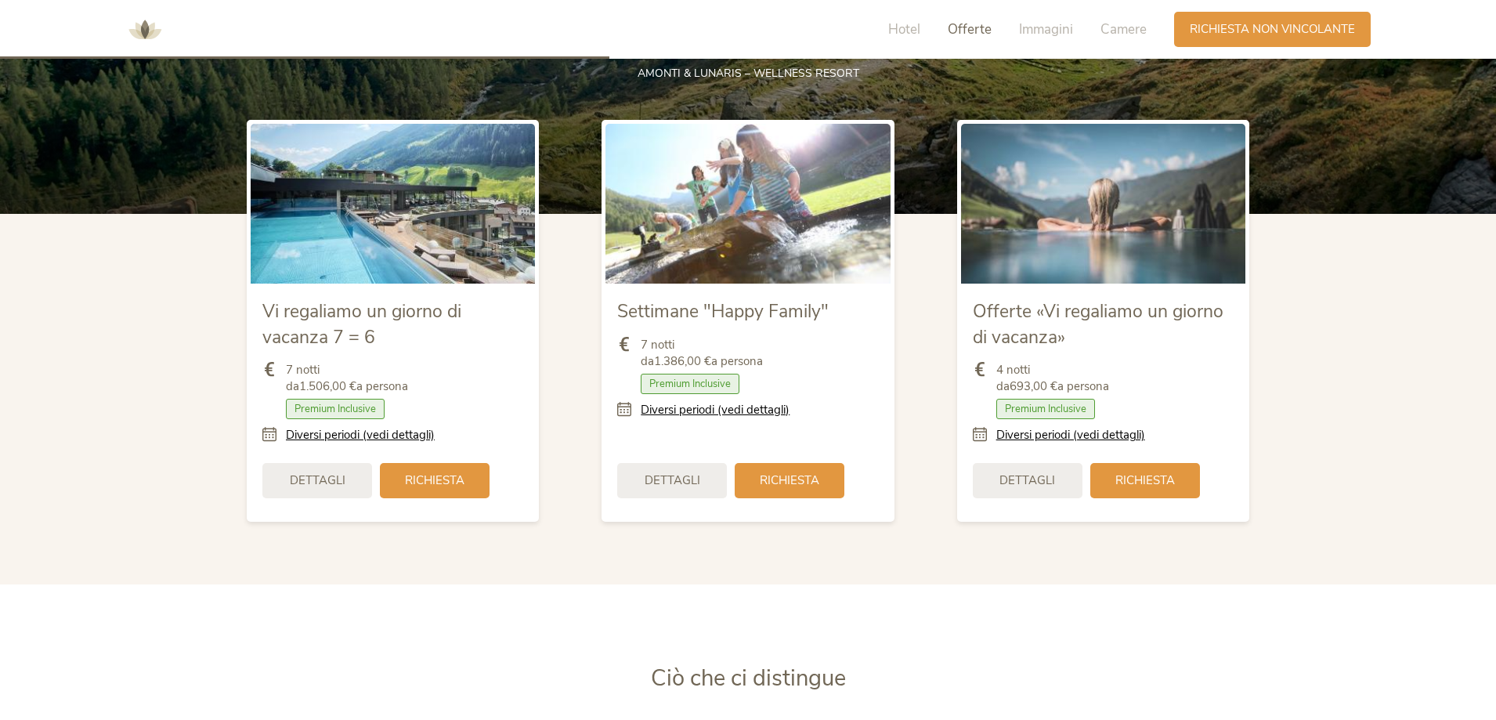
click at [1180, 317] on span "Offerte «Vi regaliamo un giorno di vacanza»" at bounding box center [1098, 323] width 251 height 49
click at [1108, 436] on link "Diversi periodi (vedi dettagli)" at bounding box center [1070, 435] width 149 height 16
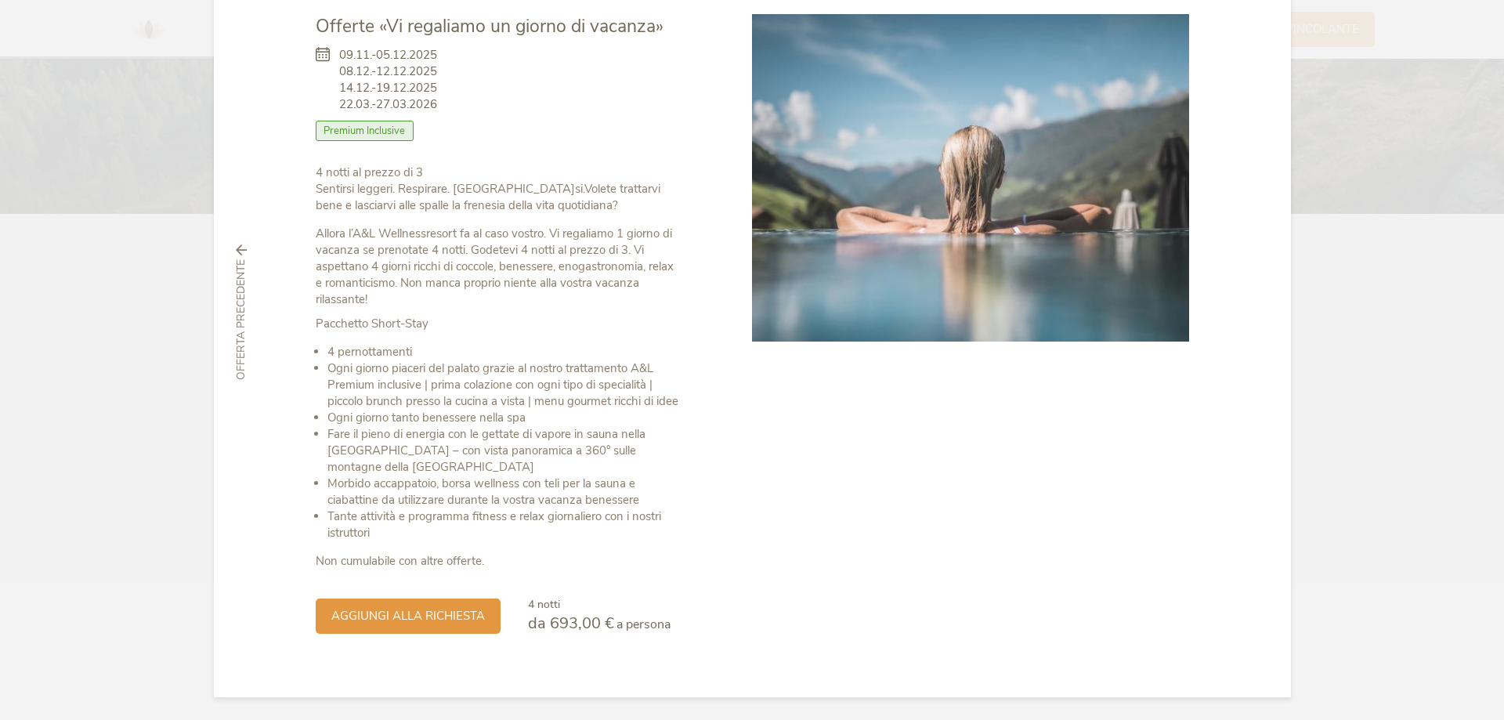
scroll to position [96, 0]
click at [896, 578] on div at bounding box center [970, 323] width 437 height 620
click at [382, 627] on div "aggiungi alla richiesta" at bounding box center [408, 613] width 185 height 35
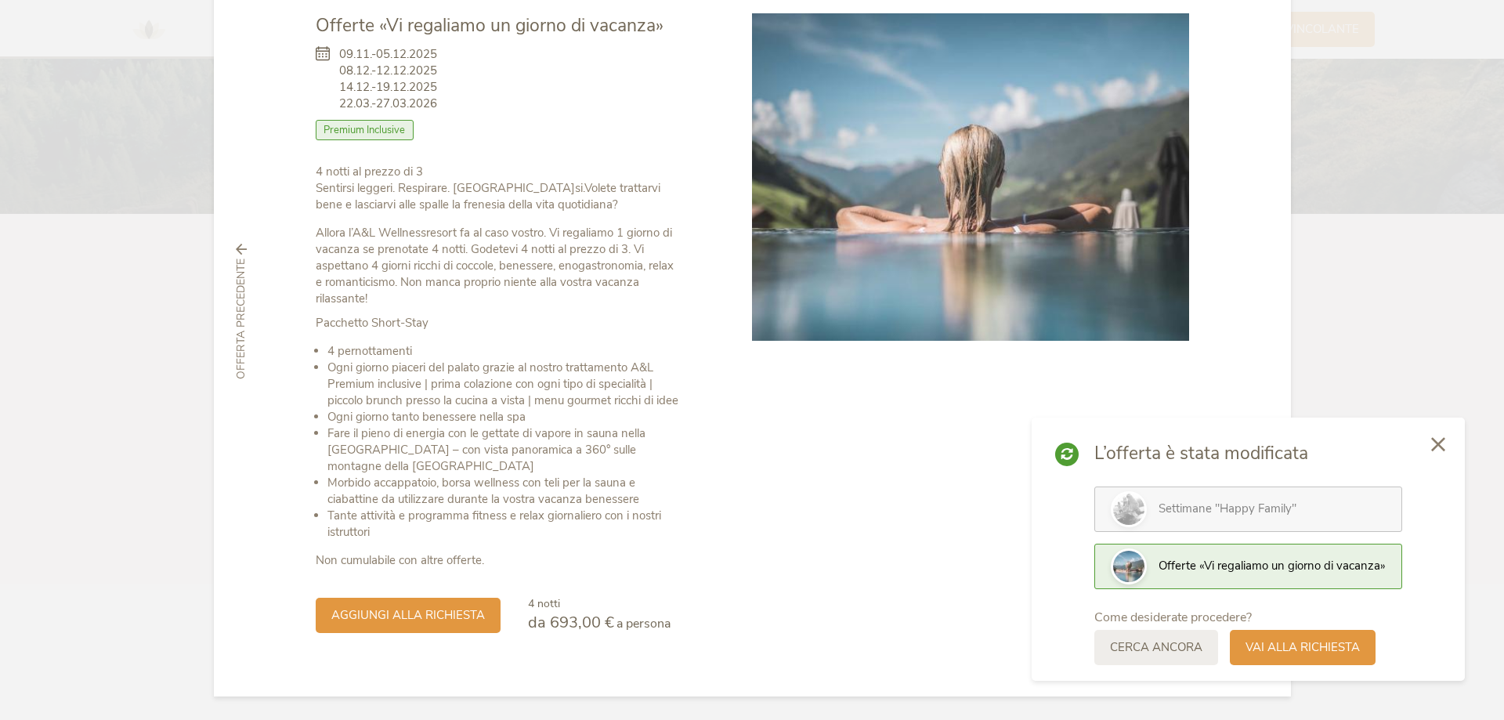
click at [1322, 507] on div "Settimane "Happy Family"" at bounding box center [1272, 509] width 227 height 16
click at [1442, 438] on icon at bounding box center [1438, 443] width 14 height 14
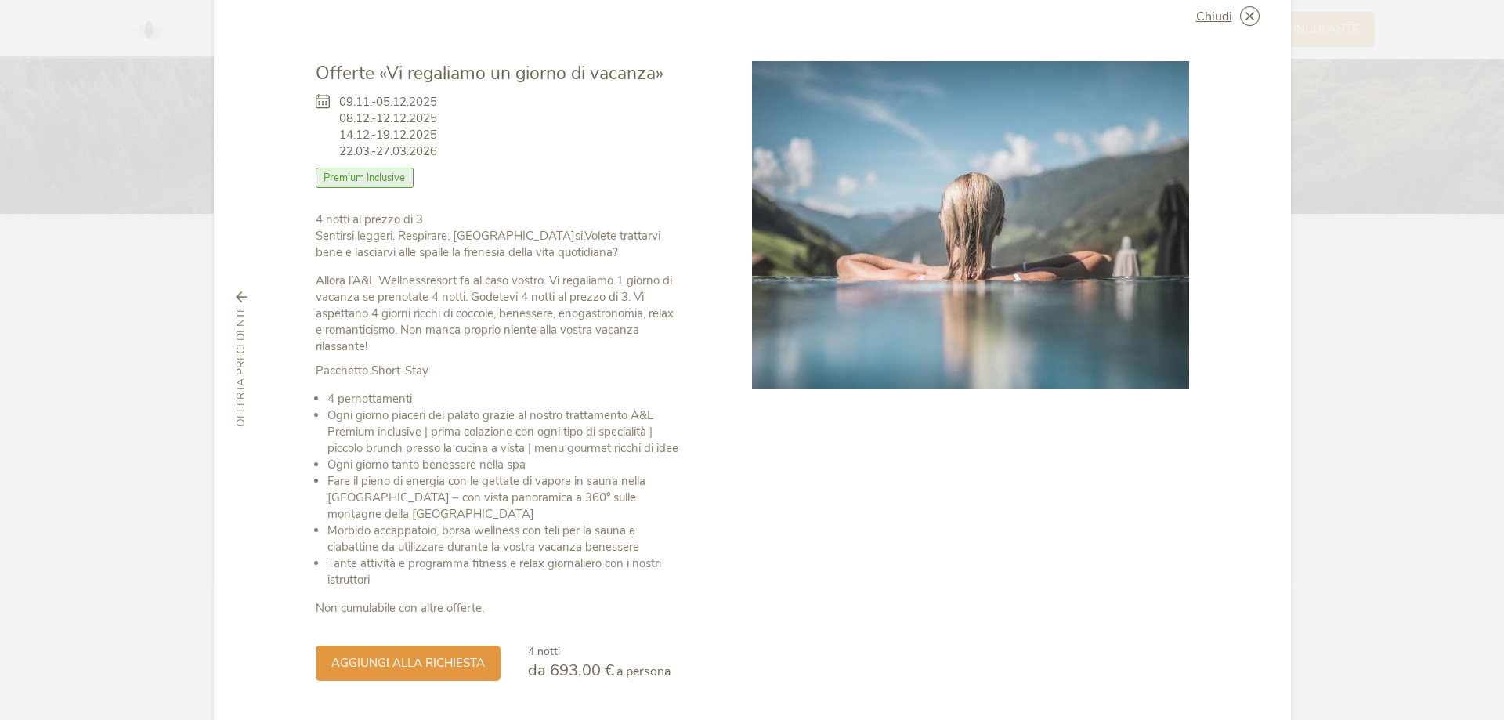
scroll to position [0, 0]
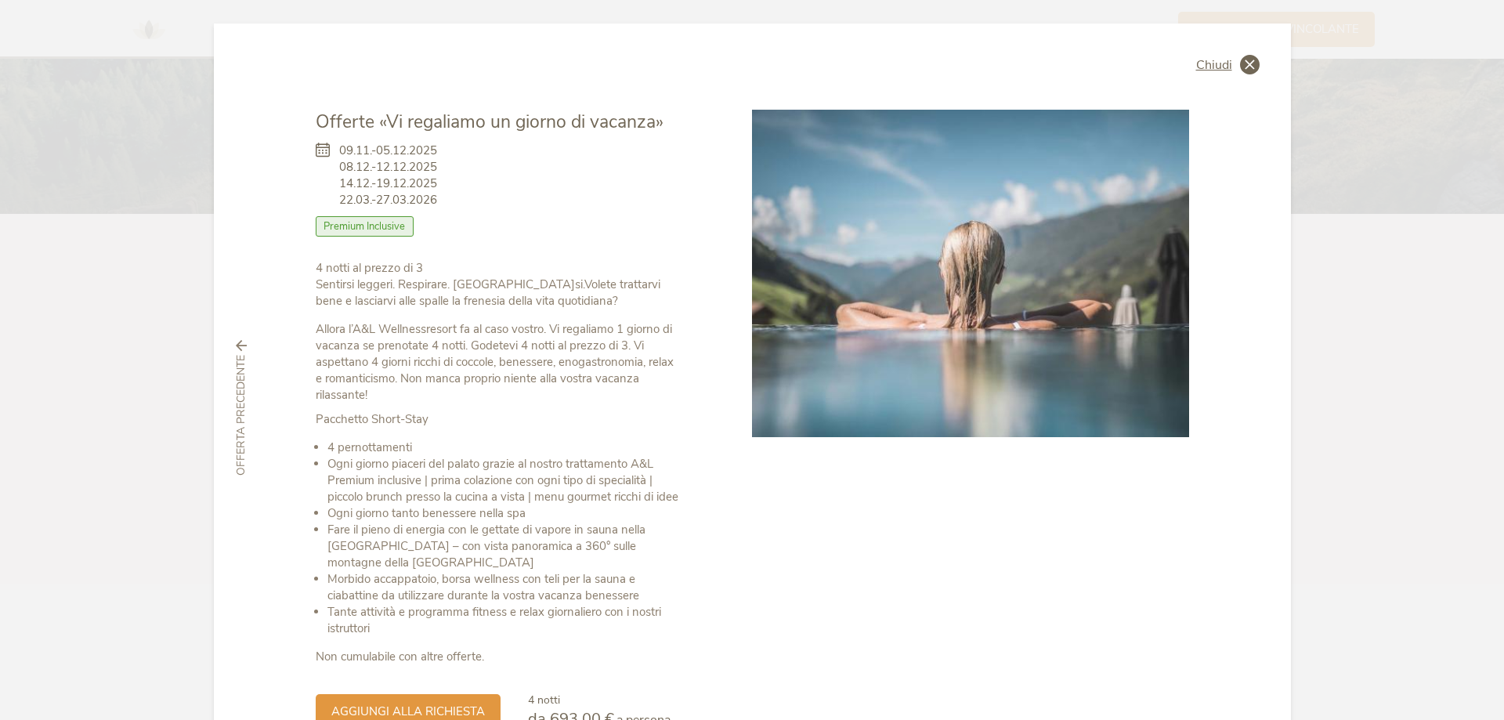
click at [1225, 66] on span "Chiudi" at bounding box center [1214, 65] width 36 height 13
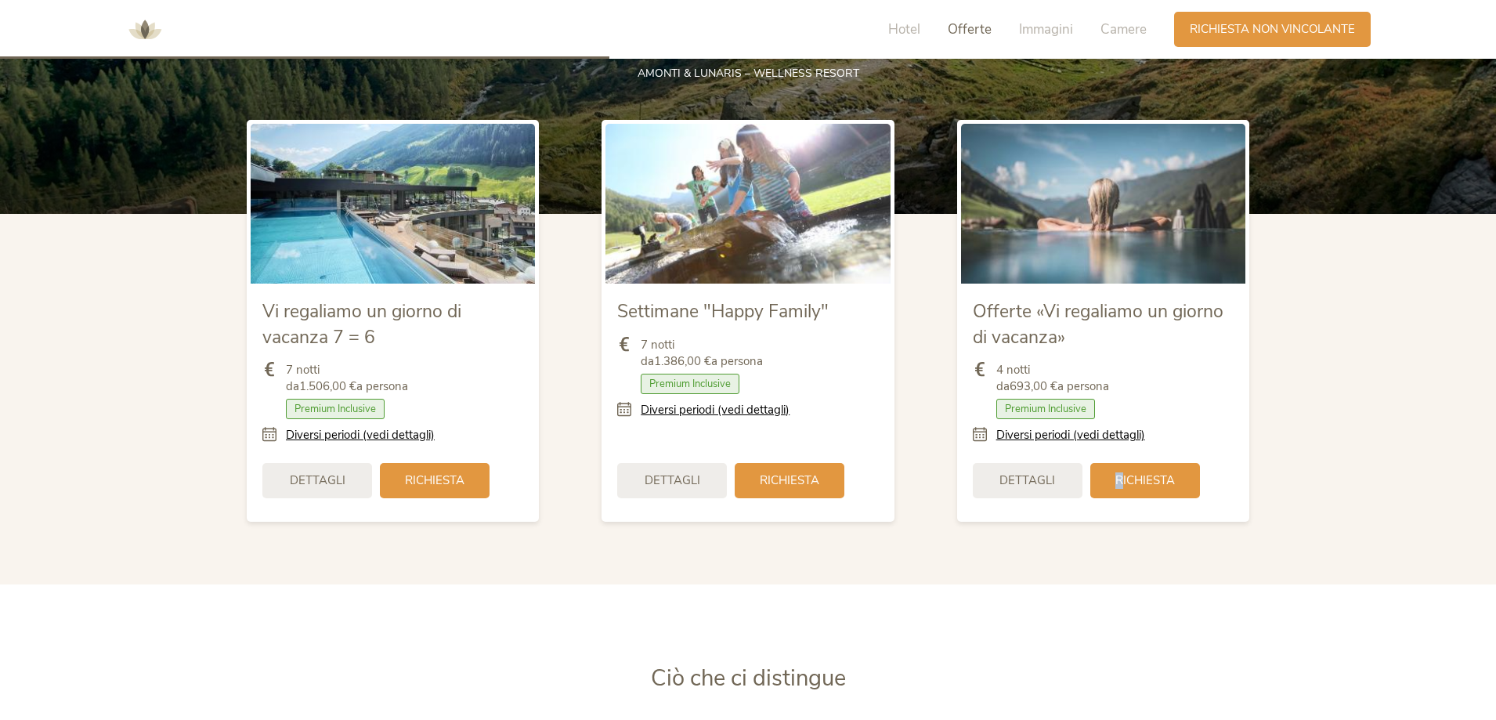
click at [1119, 472] on span "Richiesta" at bounding box center [1145, 480] width 60 height 16
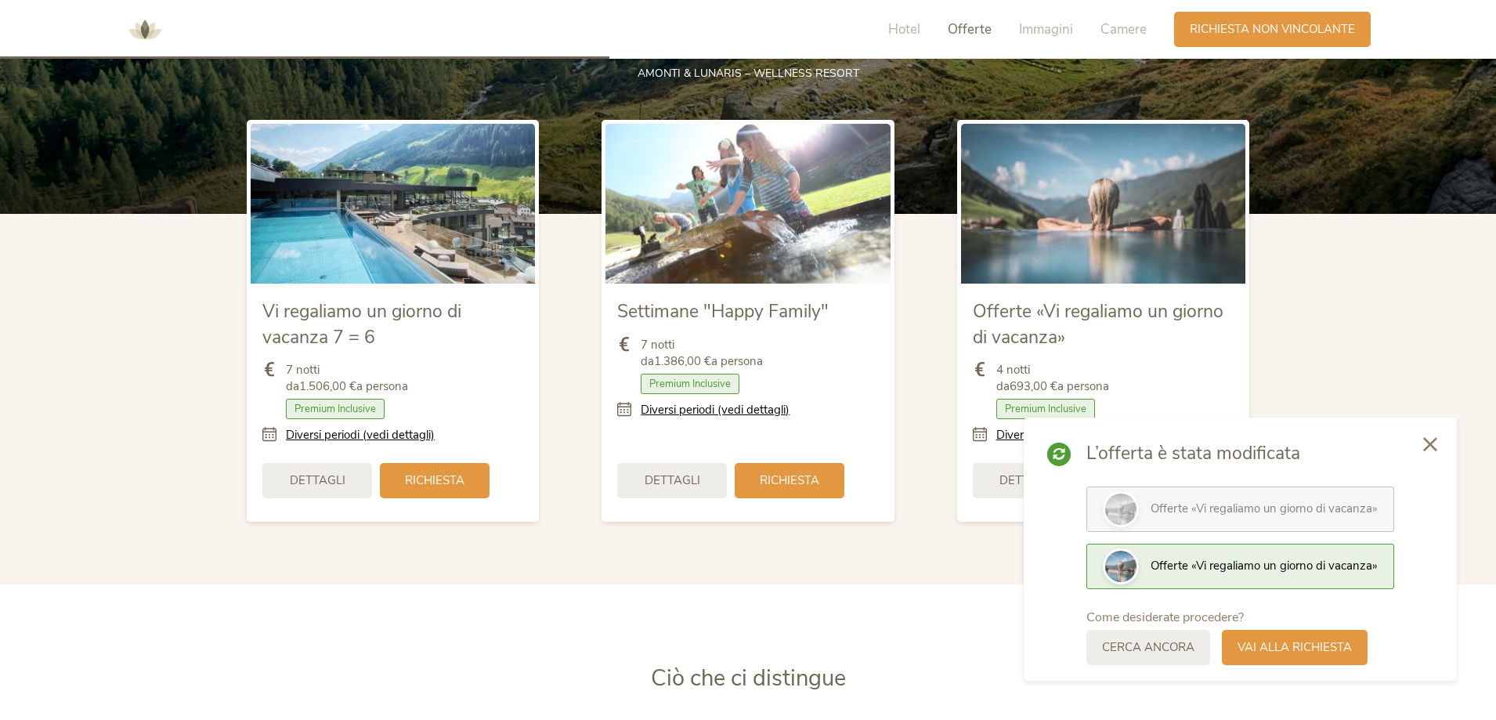
click at [1338, 563] on span "Offerte «Vi regaliamo un giorno di vacanza»" at bounding box center [1264, 566] width 227 height 16
click at [1435, 434] on div at bounding box center [1430, 444] width 53 height 56
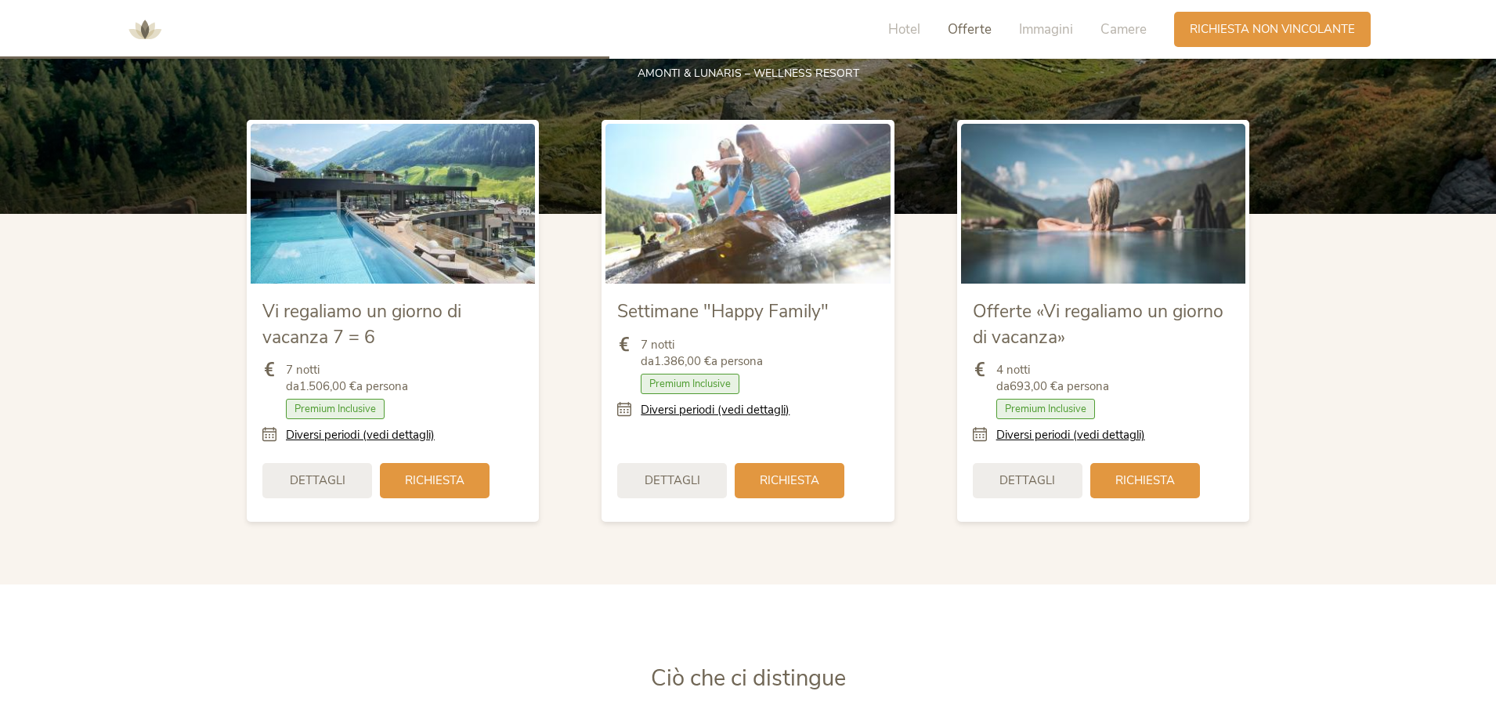
click at [1007, 408] on span "Premium Inclusive" at bounding box center [1045, 409] width 99 height 20
click at [1015, 479] on span "Dettagli" at bounding box center [1028, 479] width 56 height 16
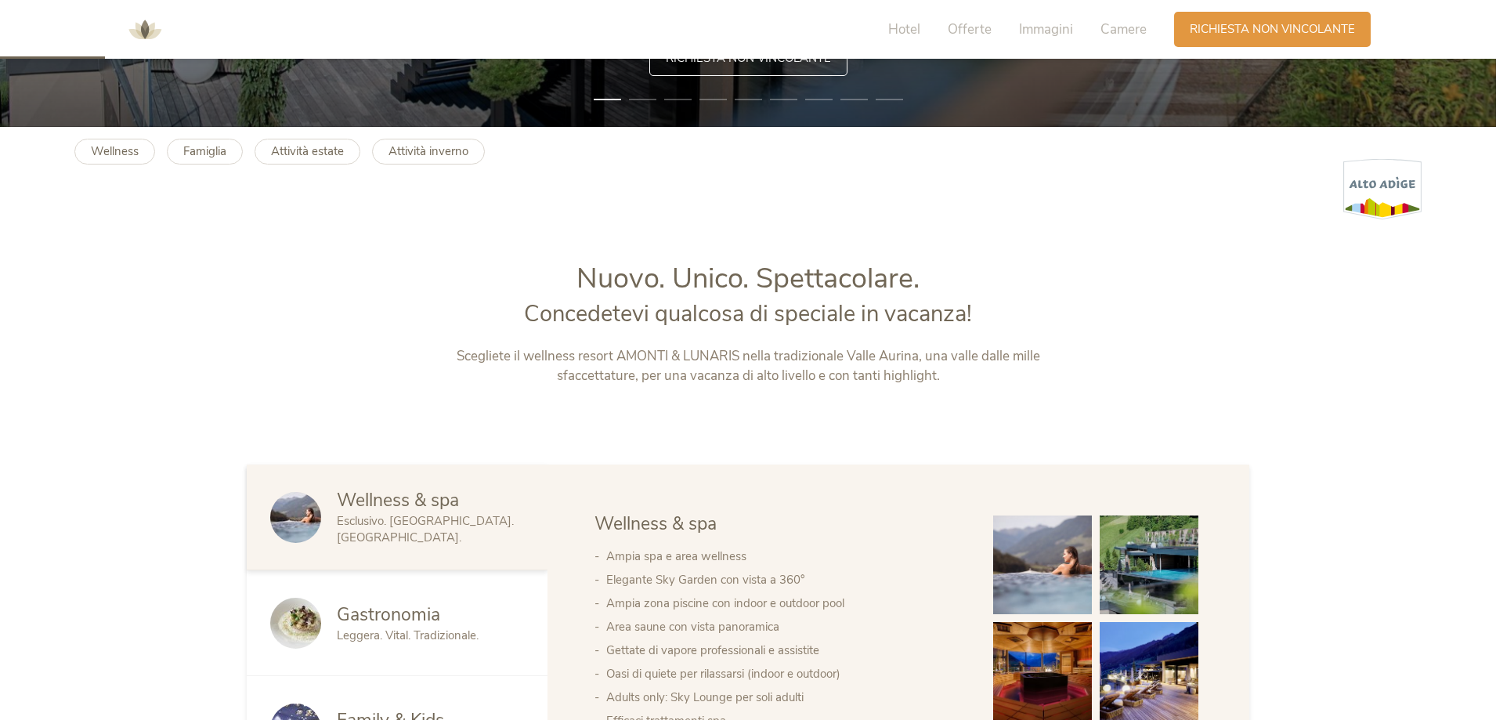
scroll to position [313, 0]
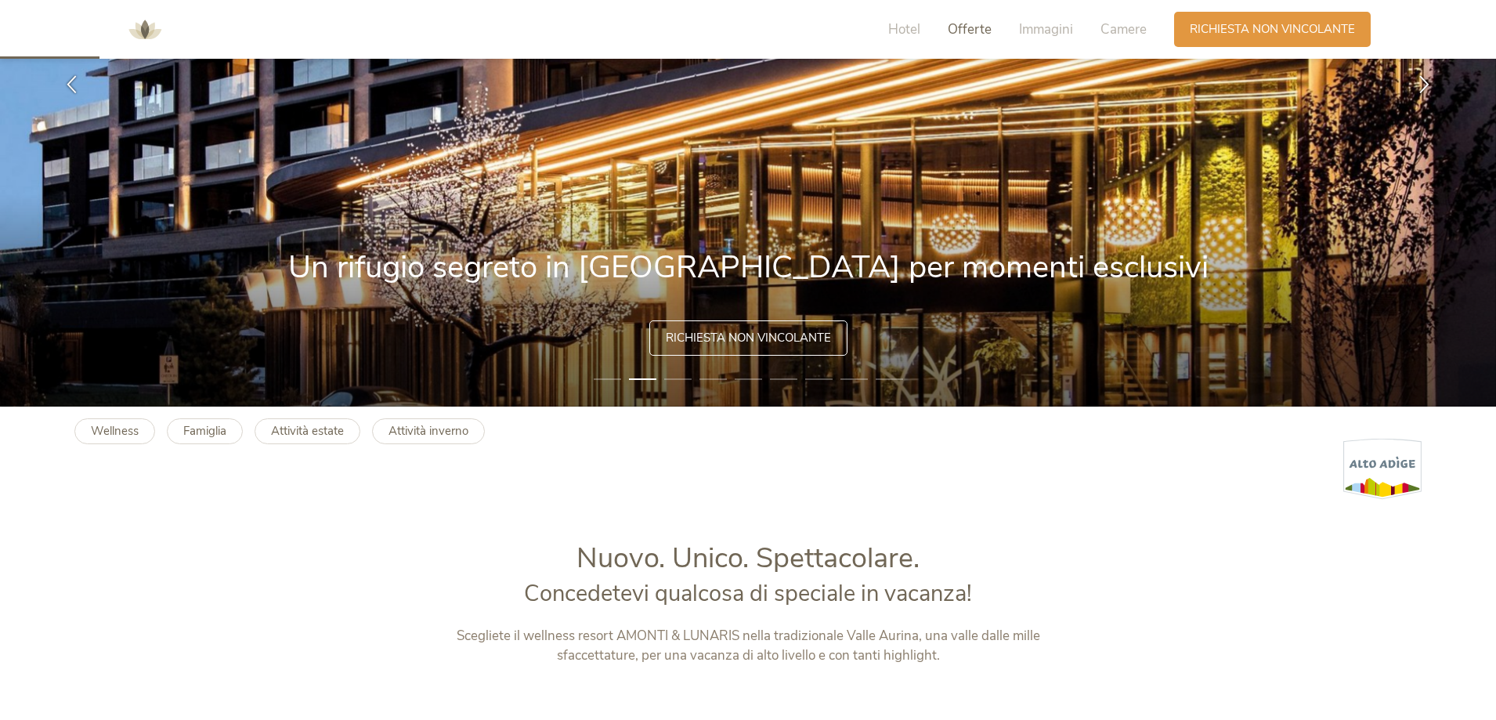
click at [986, 30] on span "Offerte" at bounding box center [970, 29] width 44 height 18
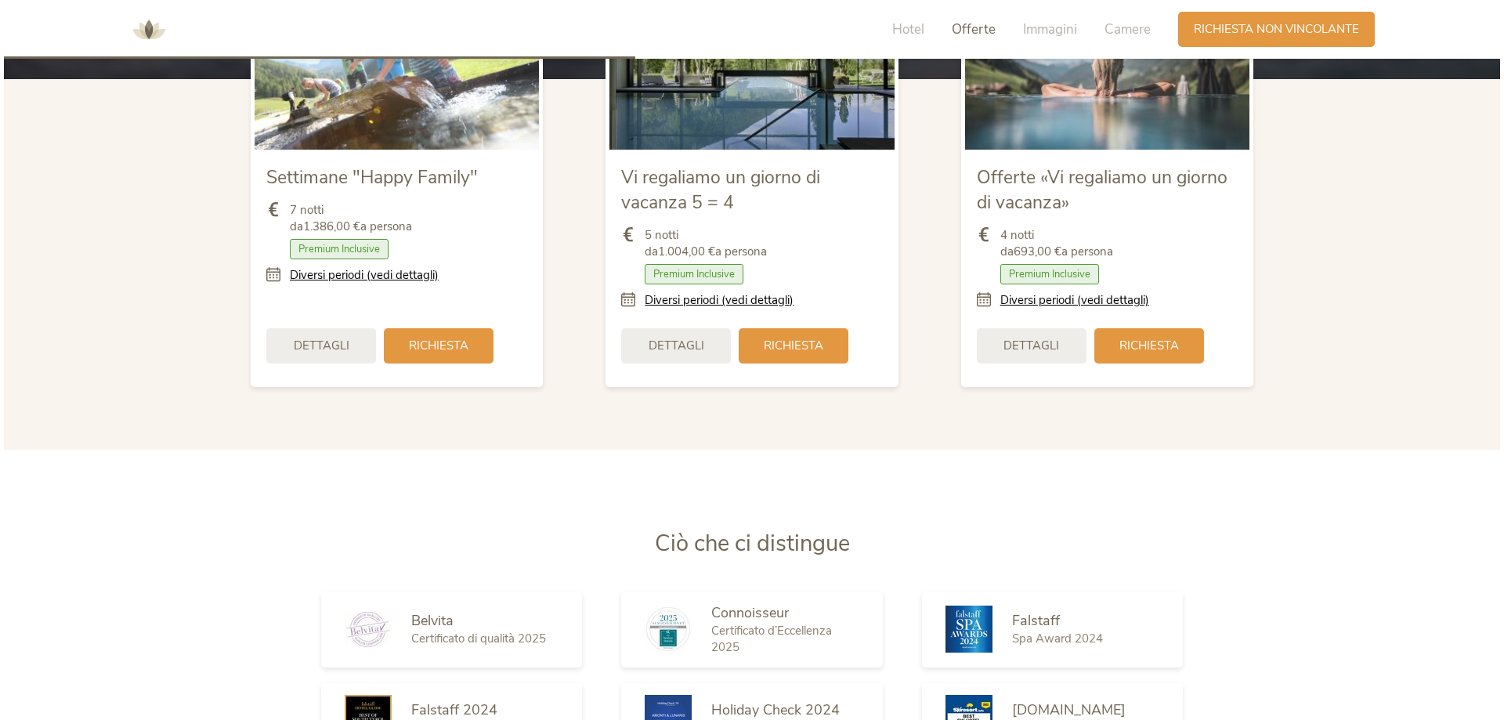
scroll to position [2018, 0]
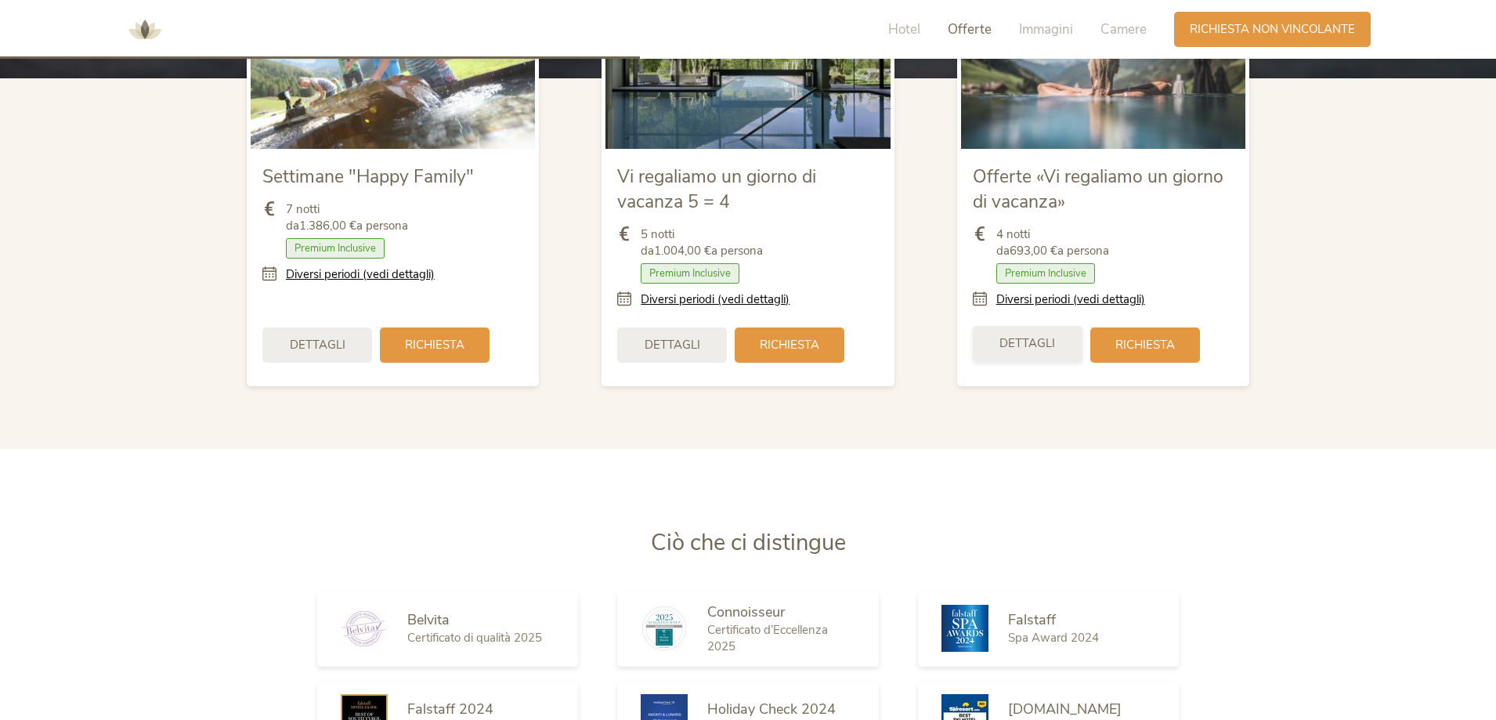
click at [1072, 348] on div "Dettagli" at bounding box center [1028, 343] width 110 height 35
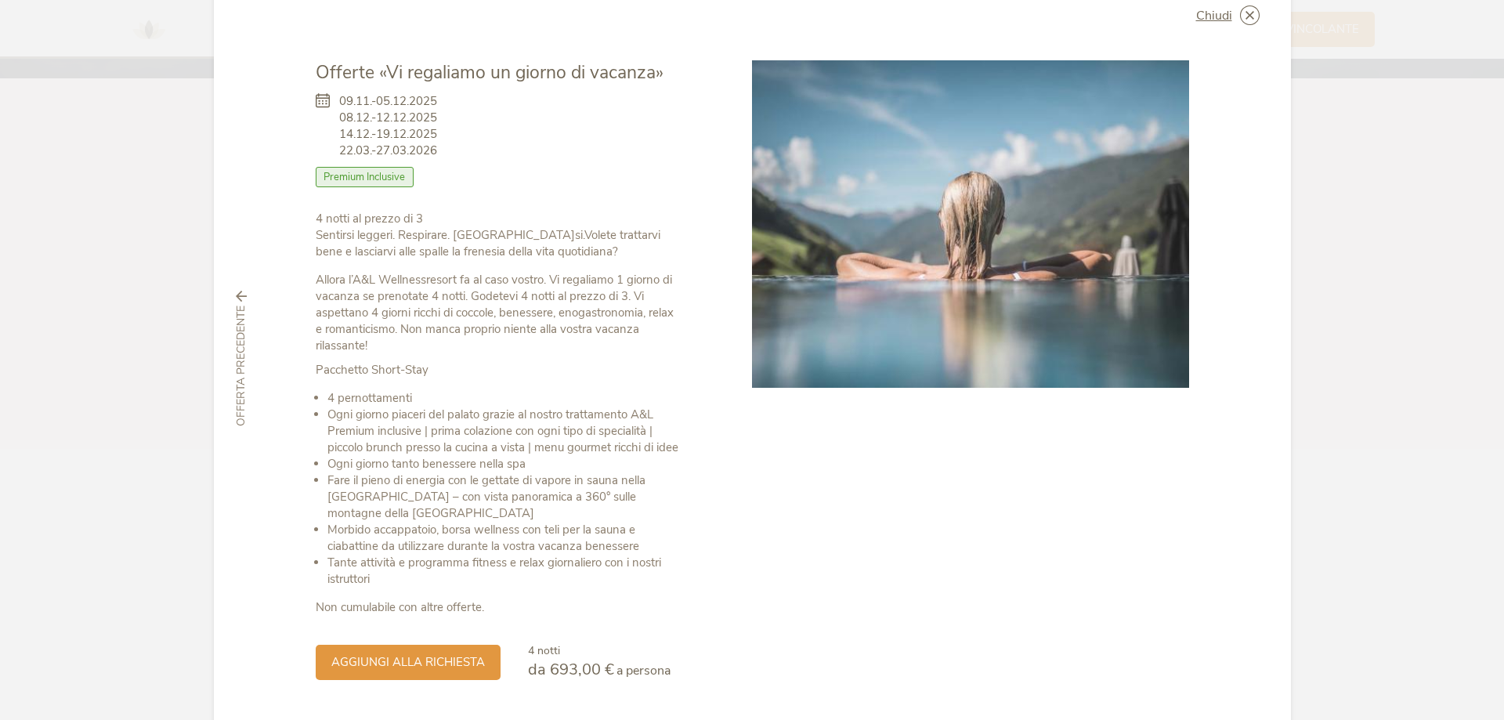
scroll to position [96, 0]
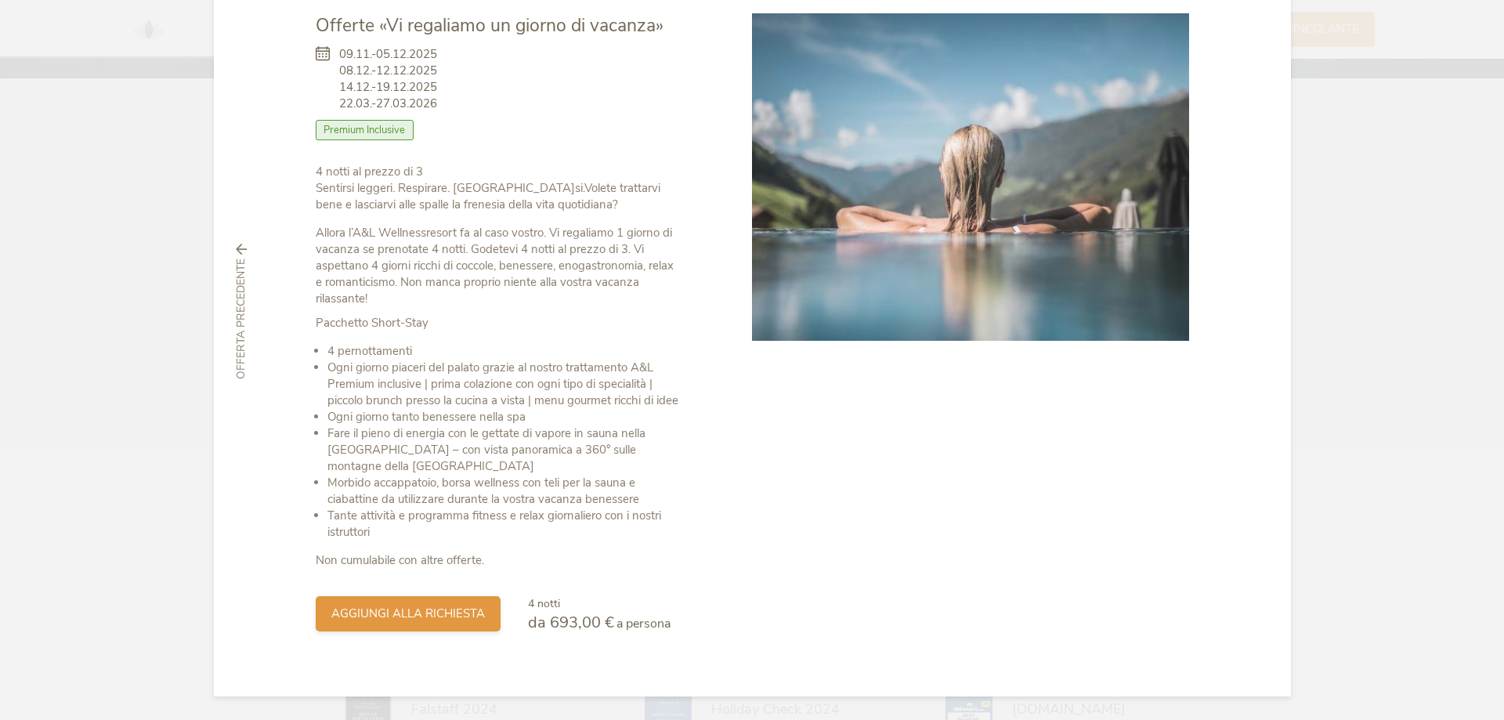
click at [476, 620] on span "aggiungi alla richiesta" at bounding box center [408, 614] width 154 height 16
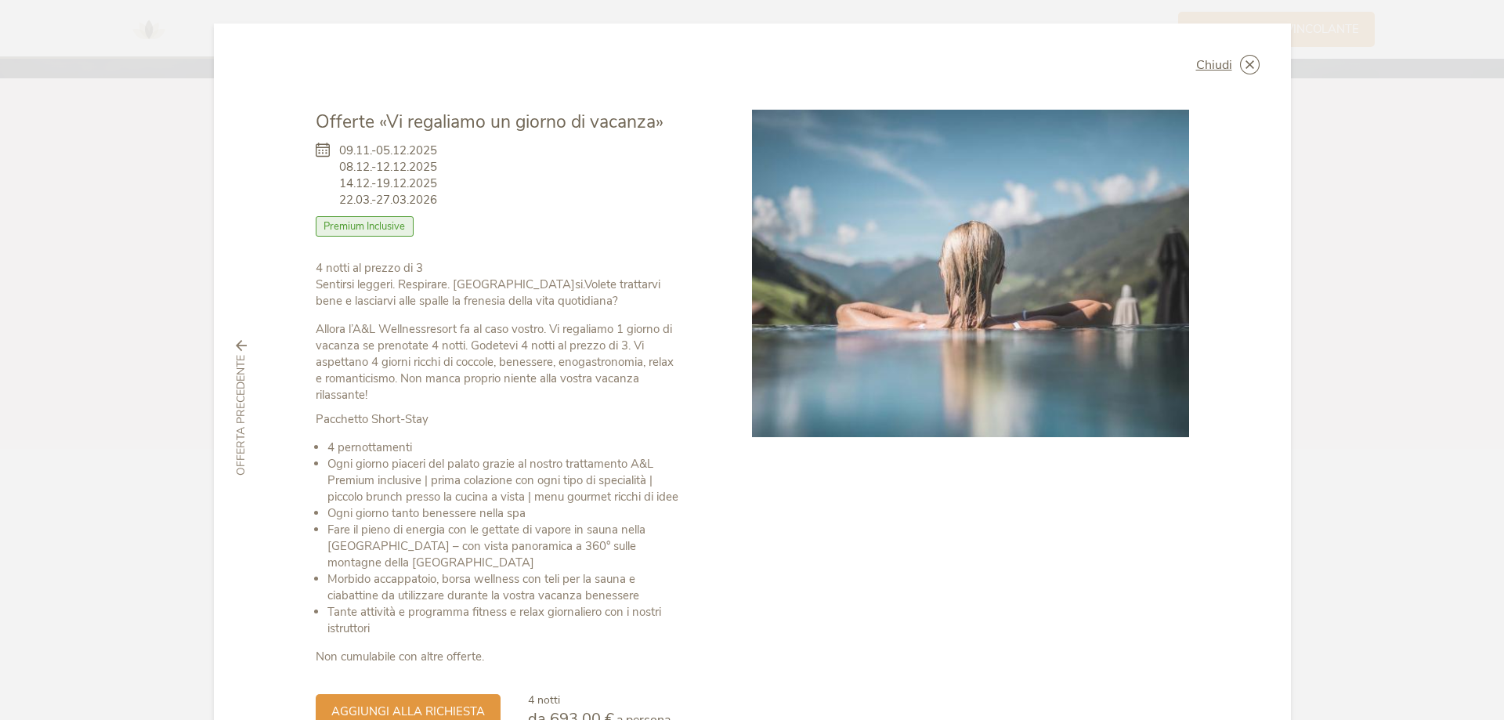
scroll to position [78, 0]
